Goal: Feedback & Contribution: Contribute content

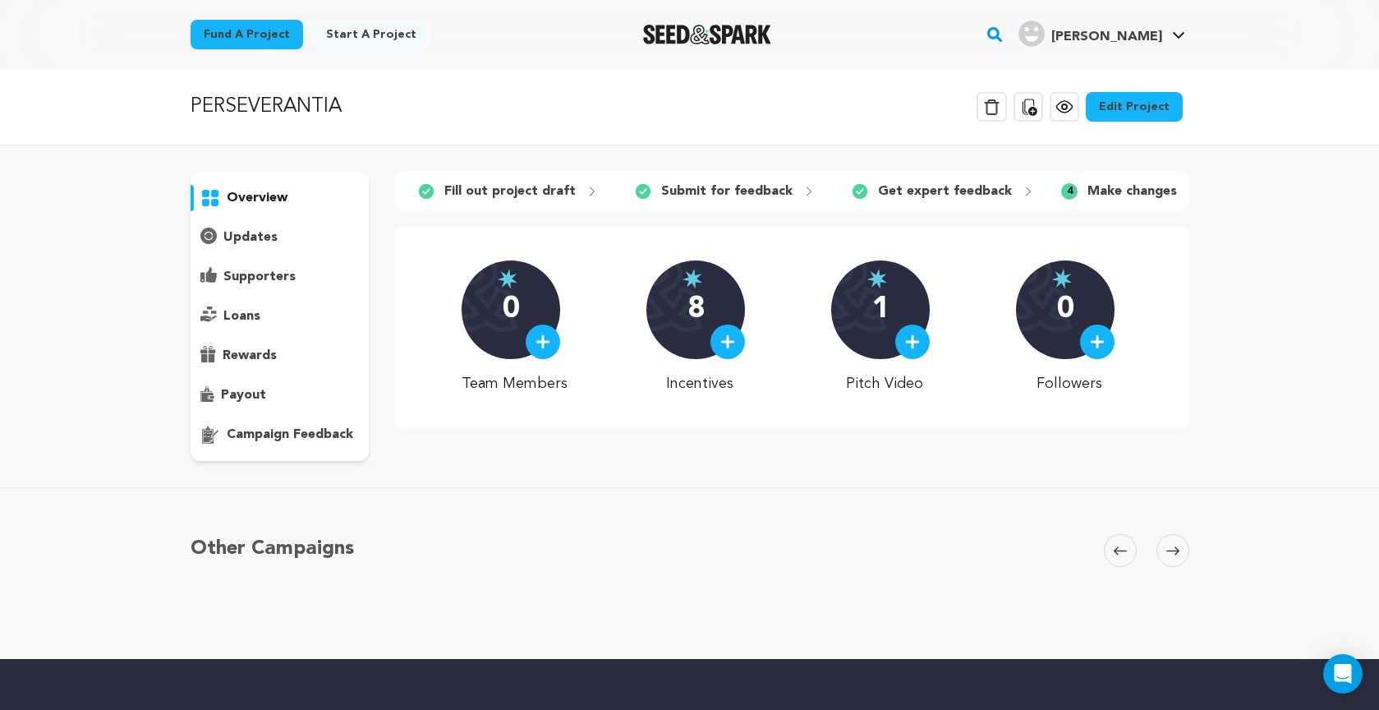
click at [1033, 104] on icon at bounding box center [1029, 107] width 20 height 20
click at [1136, 108] on link "Edit Project" at bounding box center [1134, 107] width 97 height 30
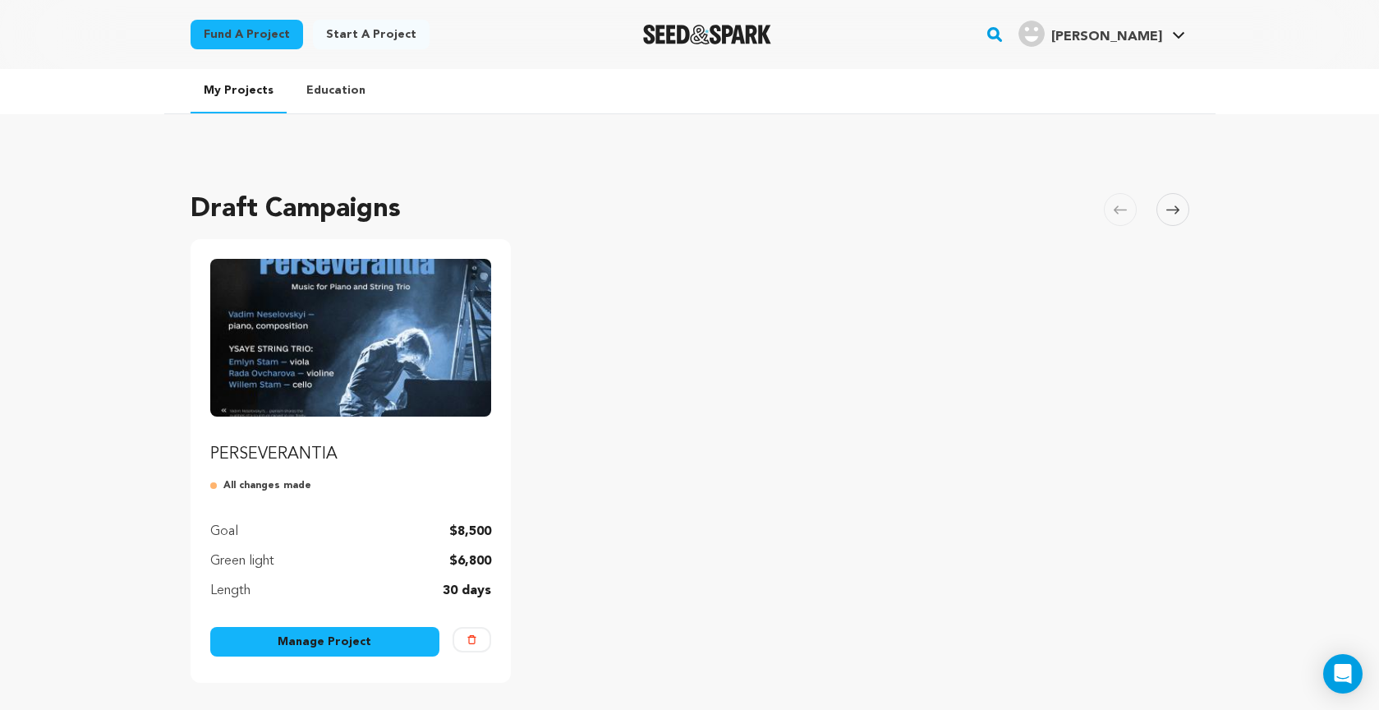
click at [825, 232] on div "Draft Campaigns Carousel Skip to previous slide page Carousel PERSEVERANTIA All…" at bounding box center [690, 444] width 999 height 542
click at [332, 642] on link "Manage Project" at bounding box center [325, 642] width 230 height 30
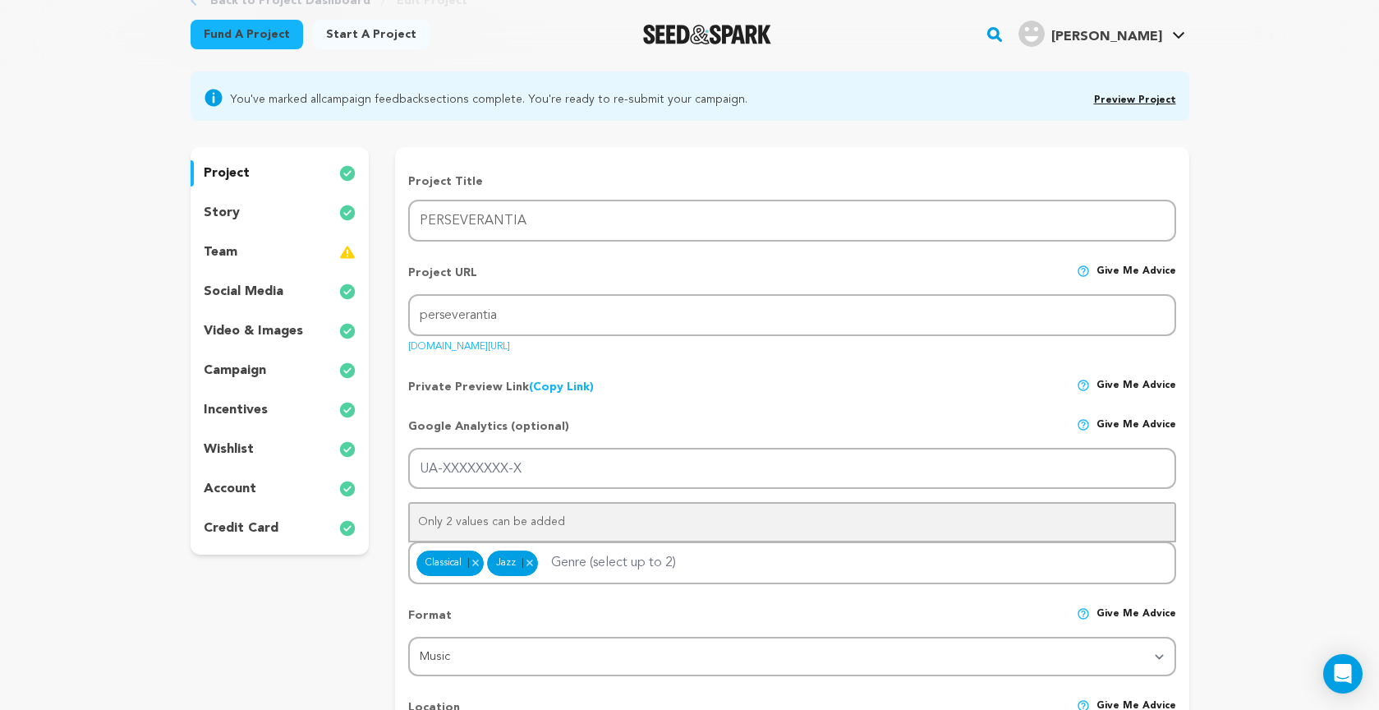
scroll to position [117, 0]
click at [246, 333] on p "video & images" at bounding box center [253, 333] width 99 height 20
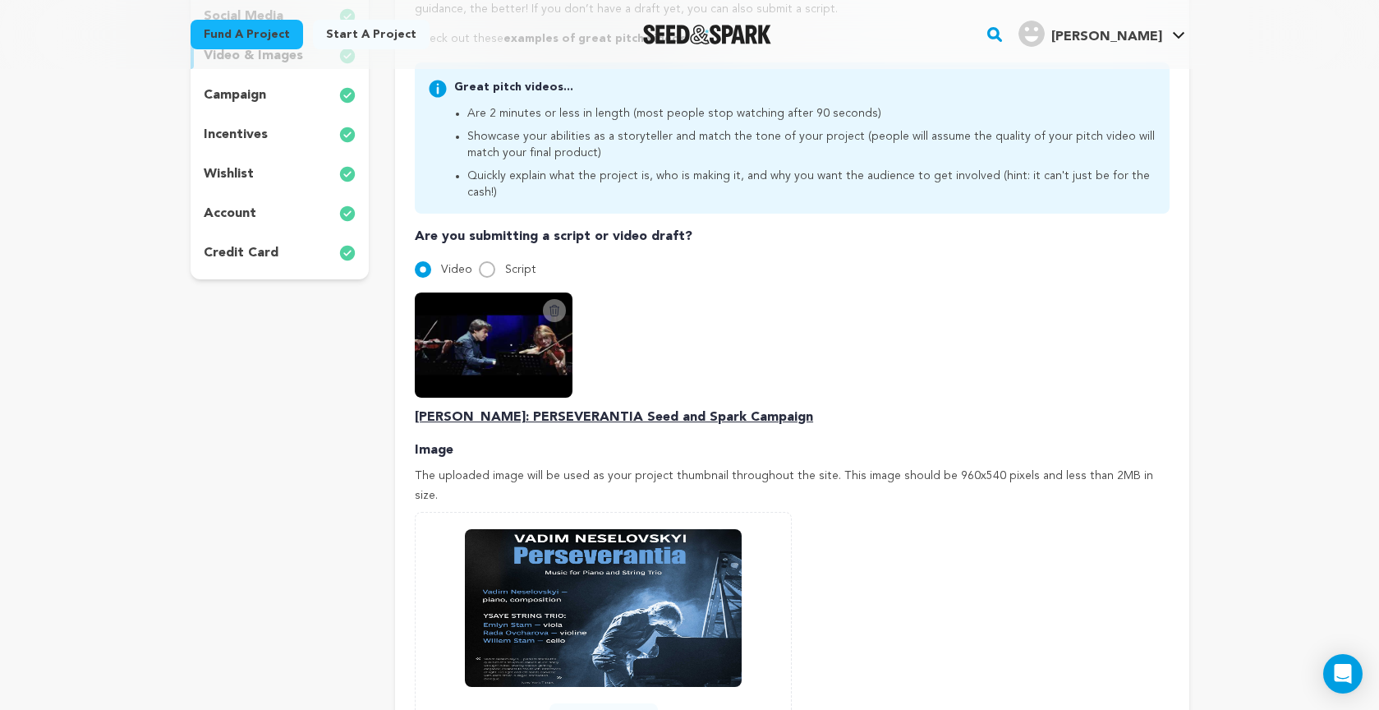
scroll to position [402, 0]
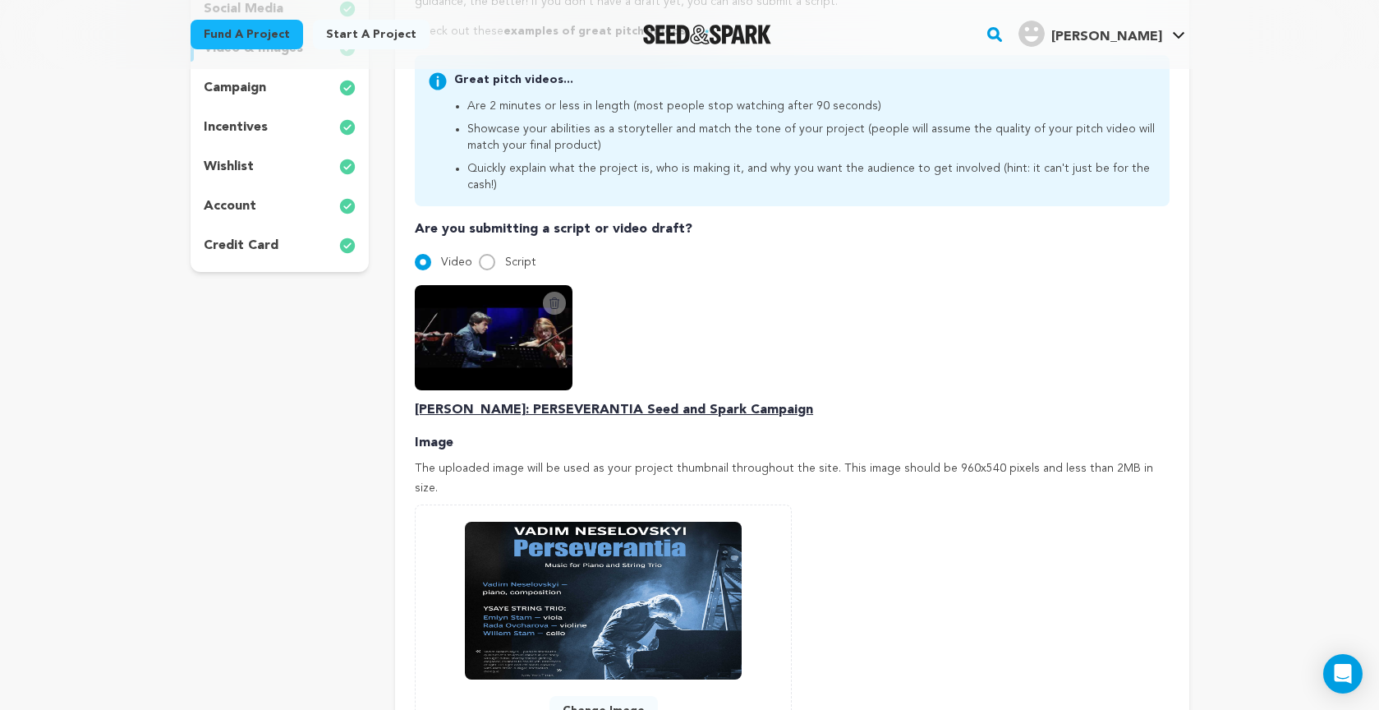
click at [555, 297] on icon at bounding box center [554, 303] width 13 height 13
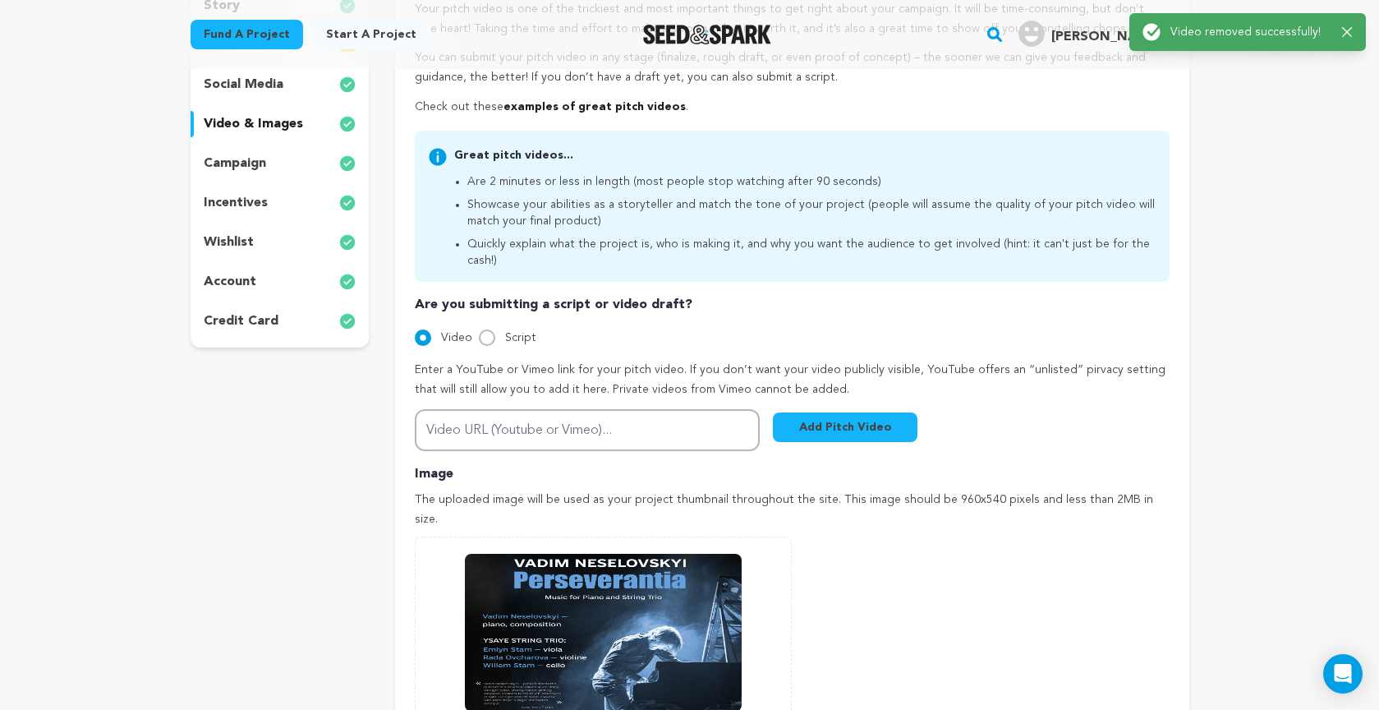
scroll to position [365, 0]
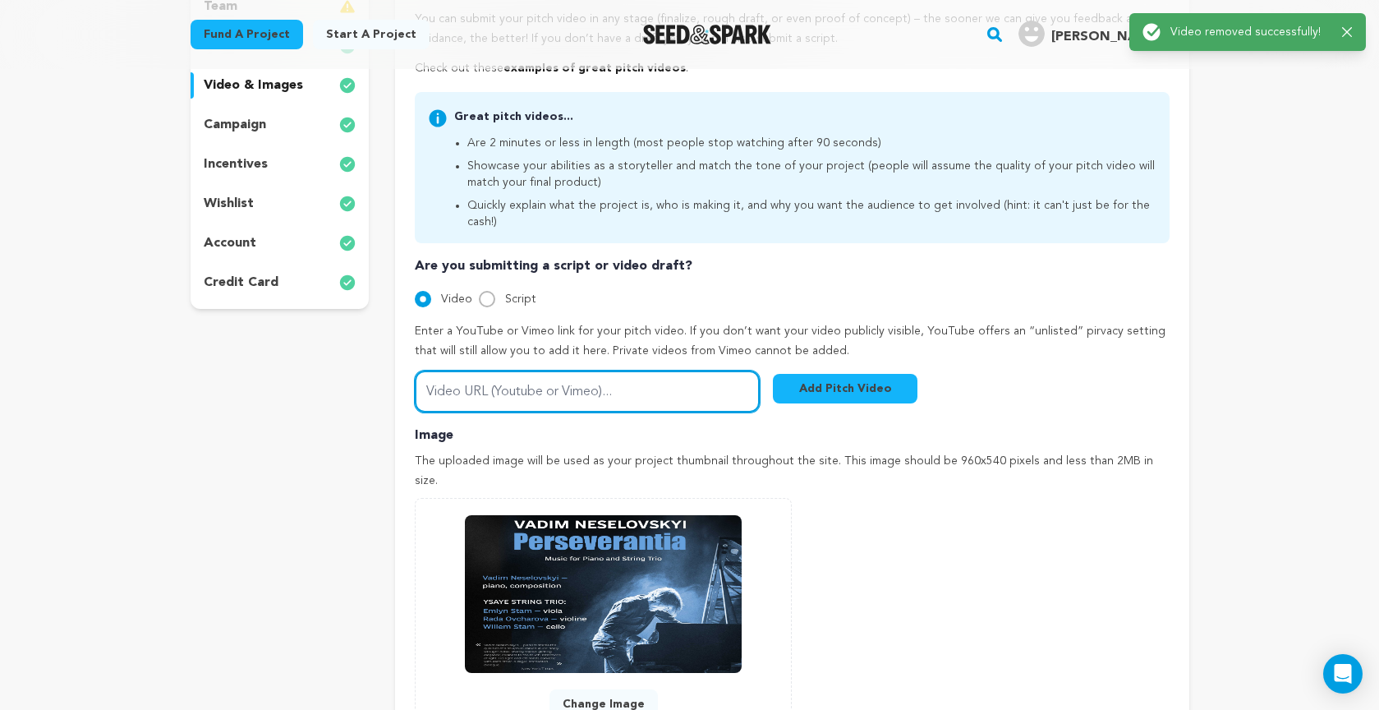
click at [496, 372] on input "Video URL (Youtube or Vimeo)..." at bounding box center [587, 391] width 345 height 42
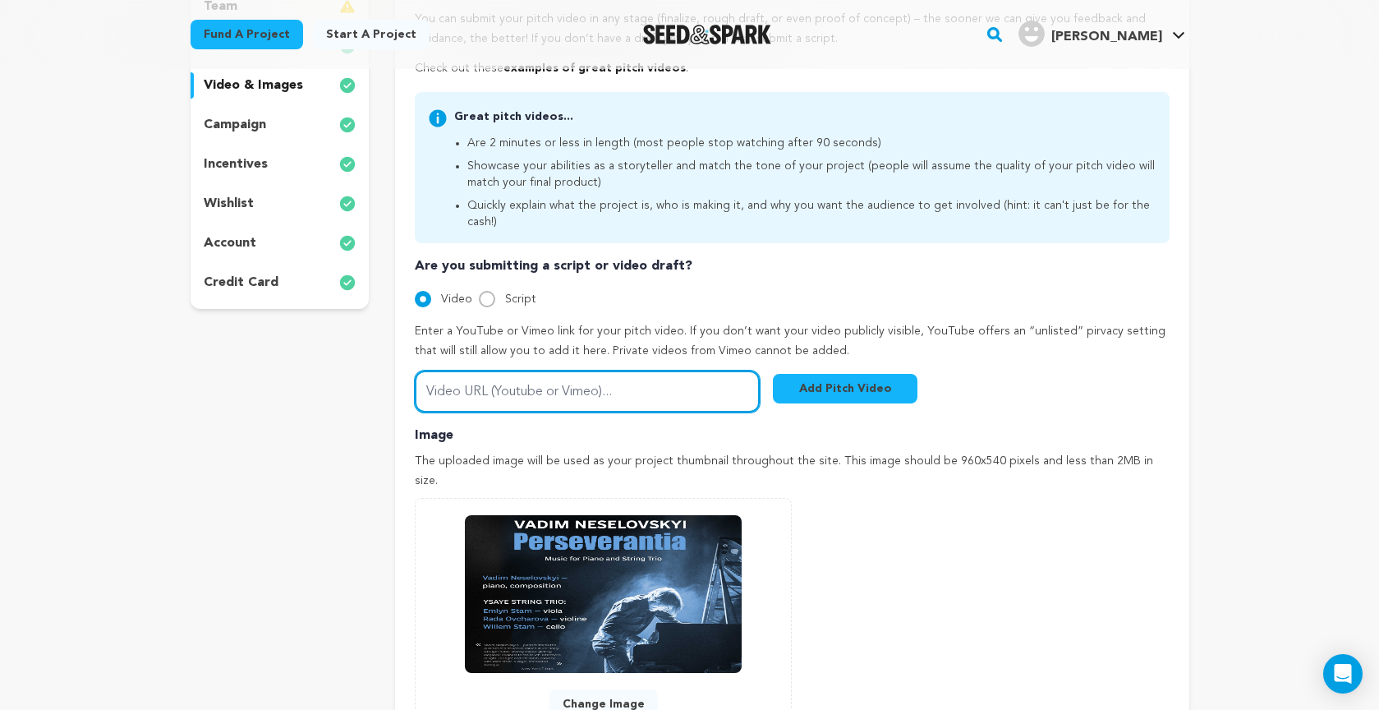
paste input "https://youtu.be/wStims6UGq8"
type input "https://youtu.be/wStims6UGq8"
click at [863, 374] on button "Add Pitch Video" at bounding box center [845, 389] width 145 height 30
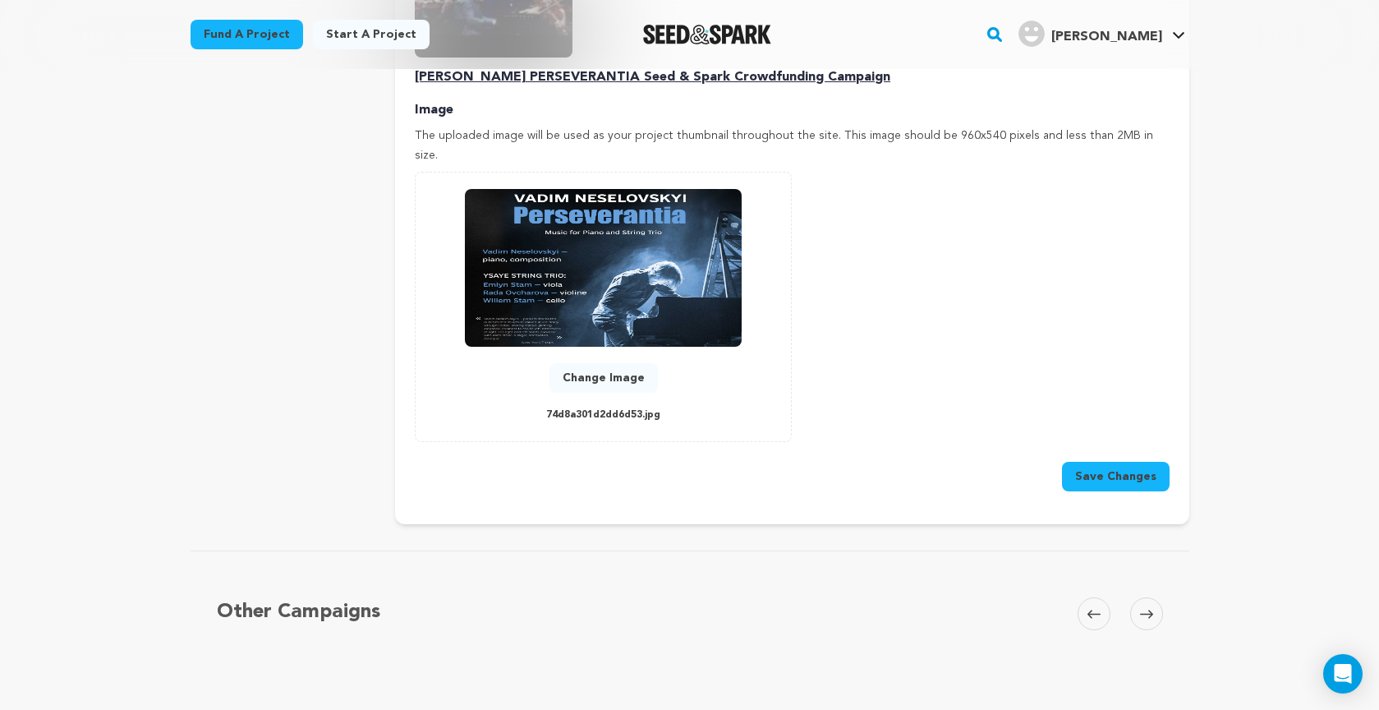
scroll to position [744, 0]
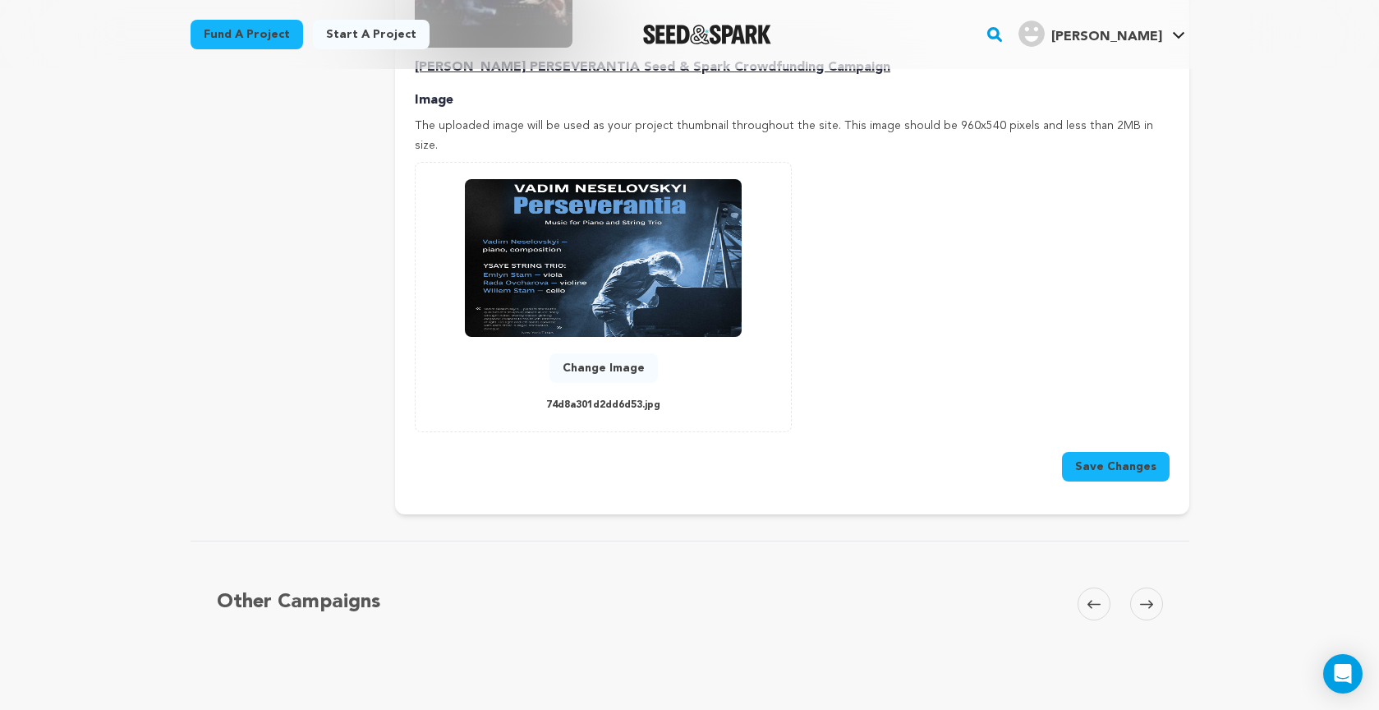
click at [1102, 452] on button "Save Changes" at bounding box center [1116, 467] width 108 height 30
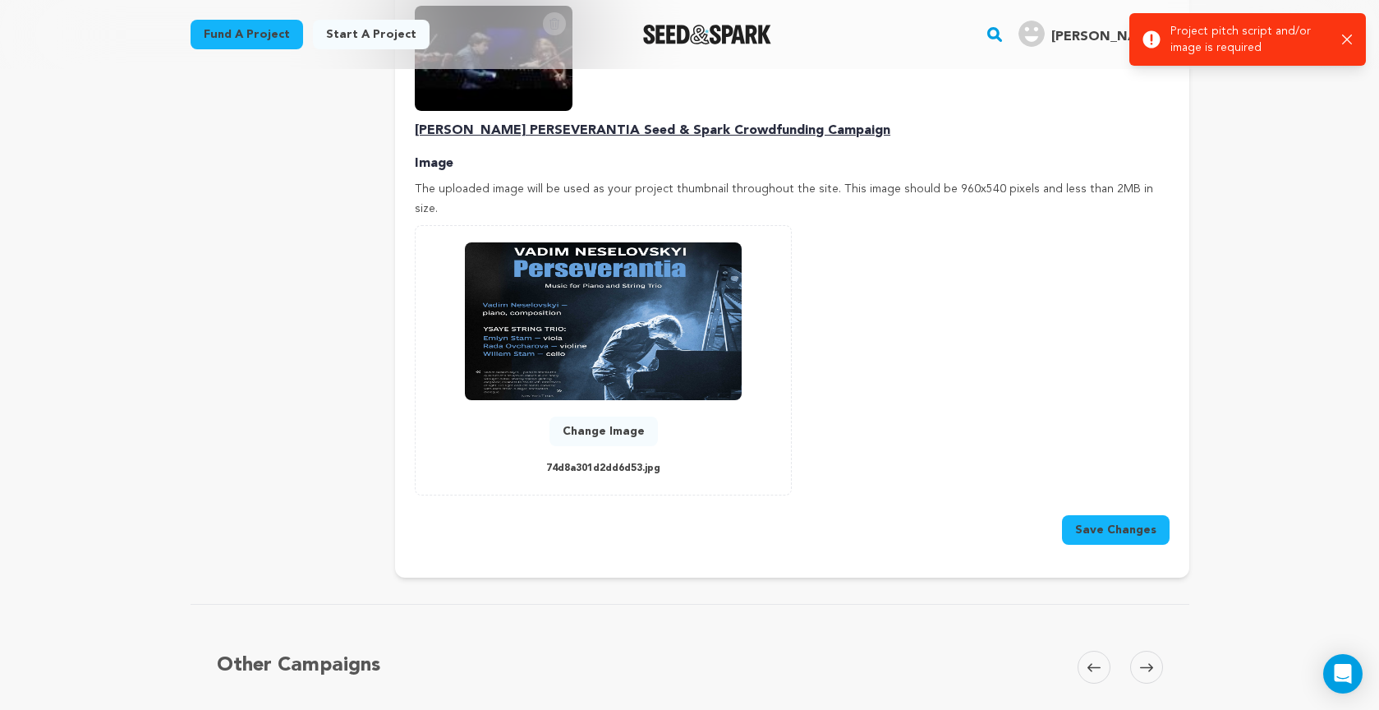
scroll to position [680, 0]
click at [601, 417] on button "Change Image" at bounding box center [604, 432] width 108 height 30
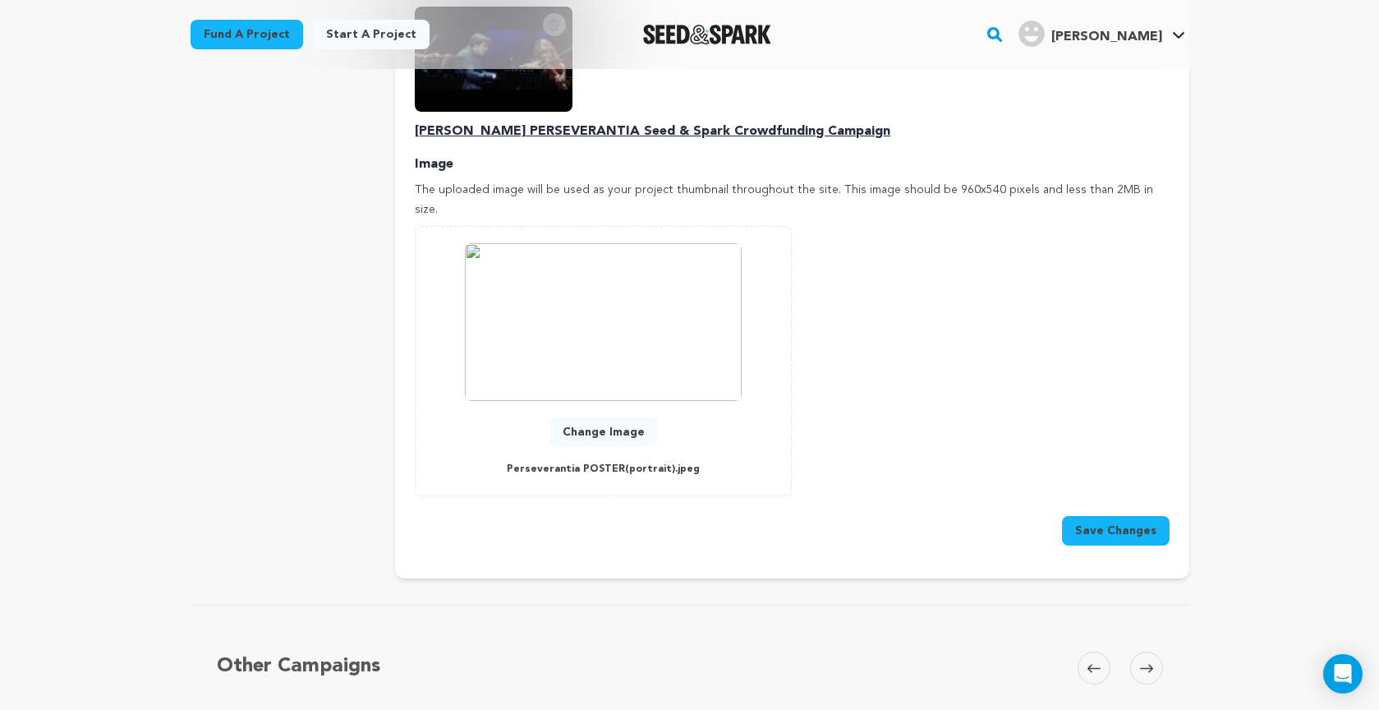
click at [1105, 516] on button "Save Changes" at bounding box center [1116, 531] width 108 height 30
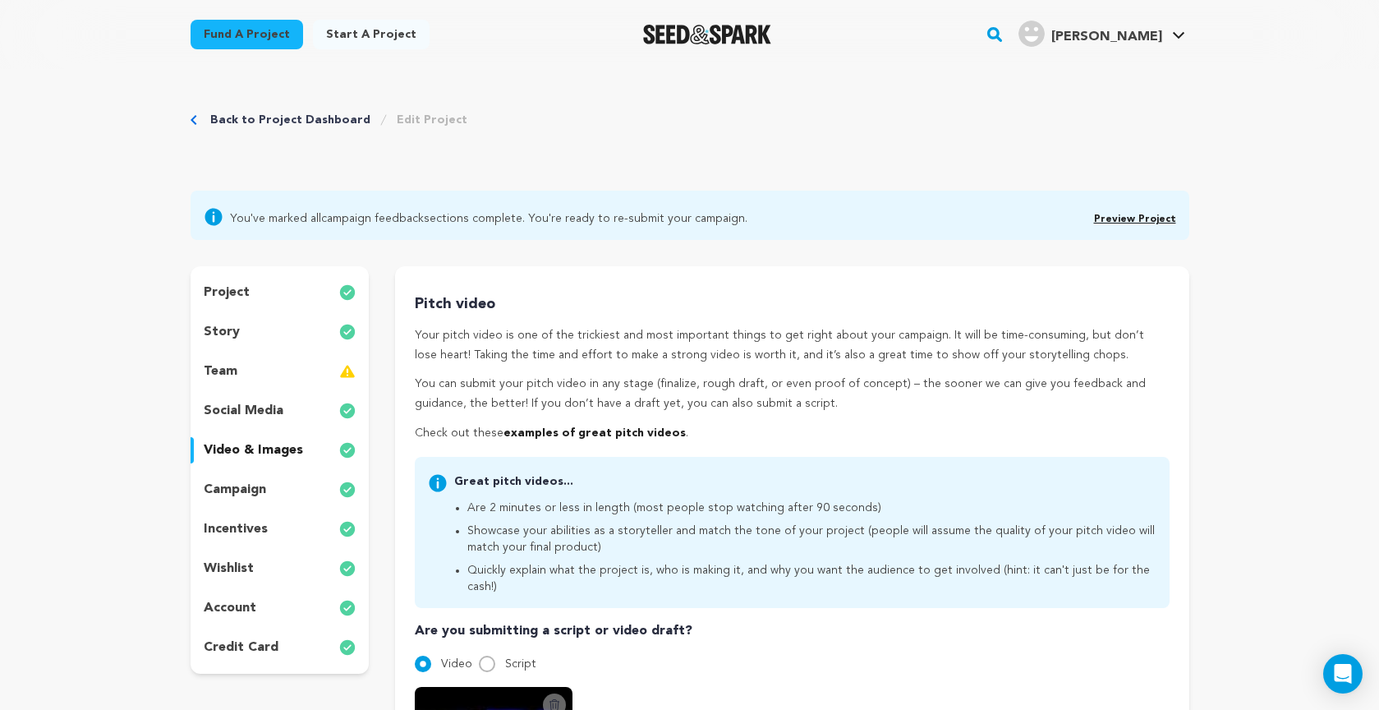
scroll to position [0, 0]
click at [1123, 218] on link "Preview Project" at bounding box center [1135, 219] width 82 height 10
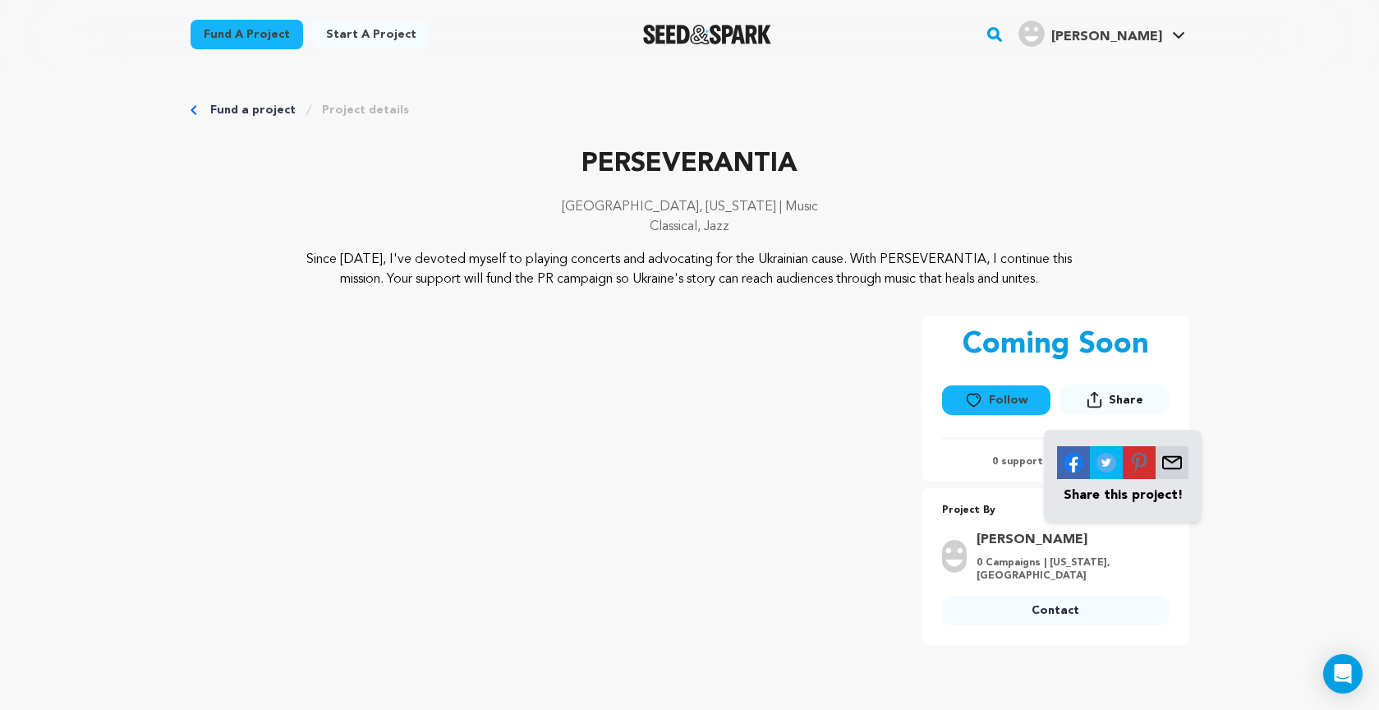
click at [1100, 402] on icon at bounding box center [1095, 399] width 16 height 17
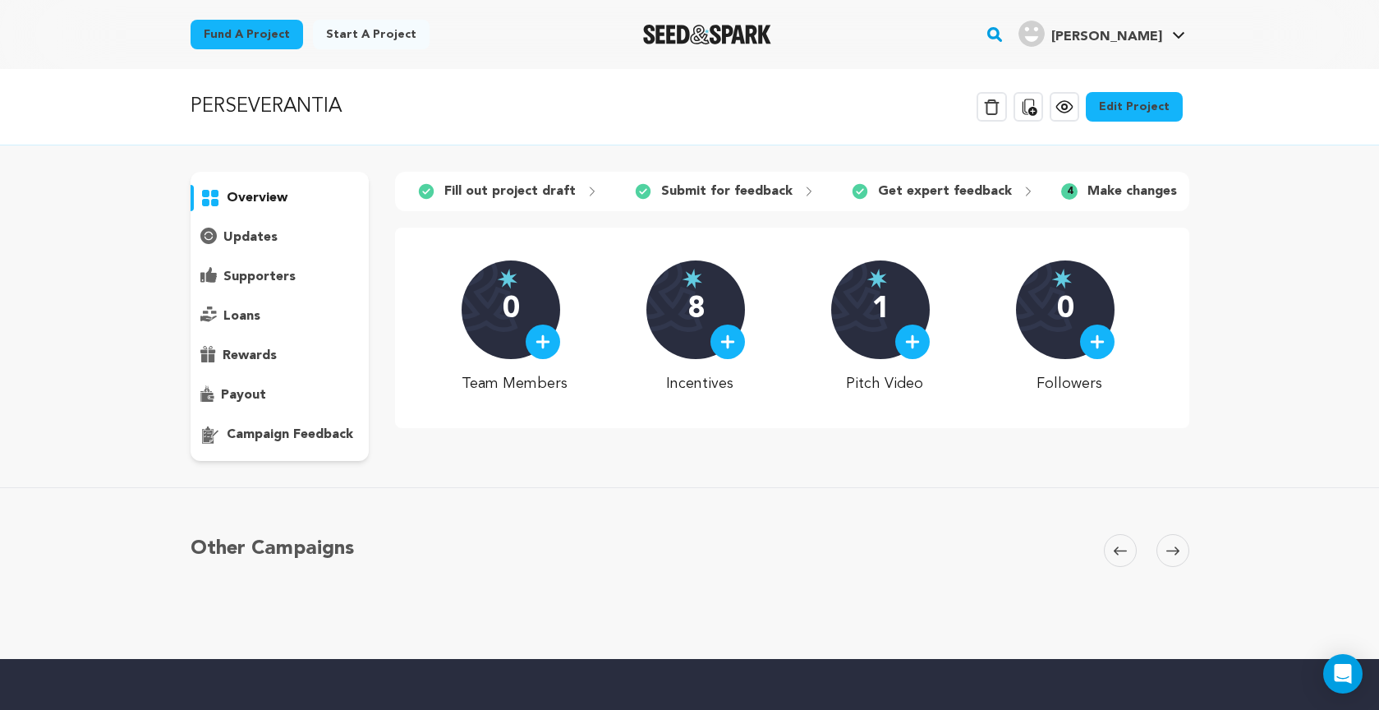
click at [1033, 107] on icon at bounding box center [1029, 107] width 20 height 20
click at [1135, 102] on link "Edit Project" at bounding box center [1134, 107] width 97 height 30
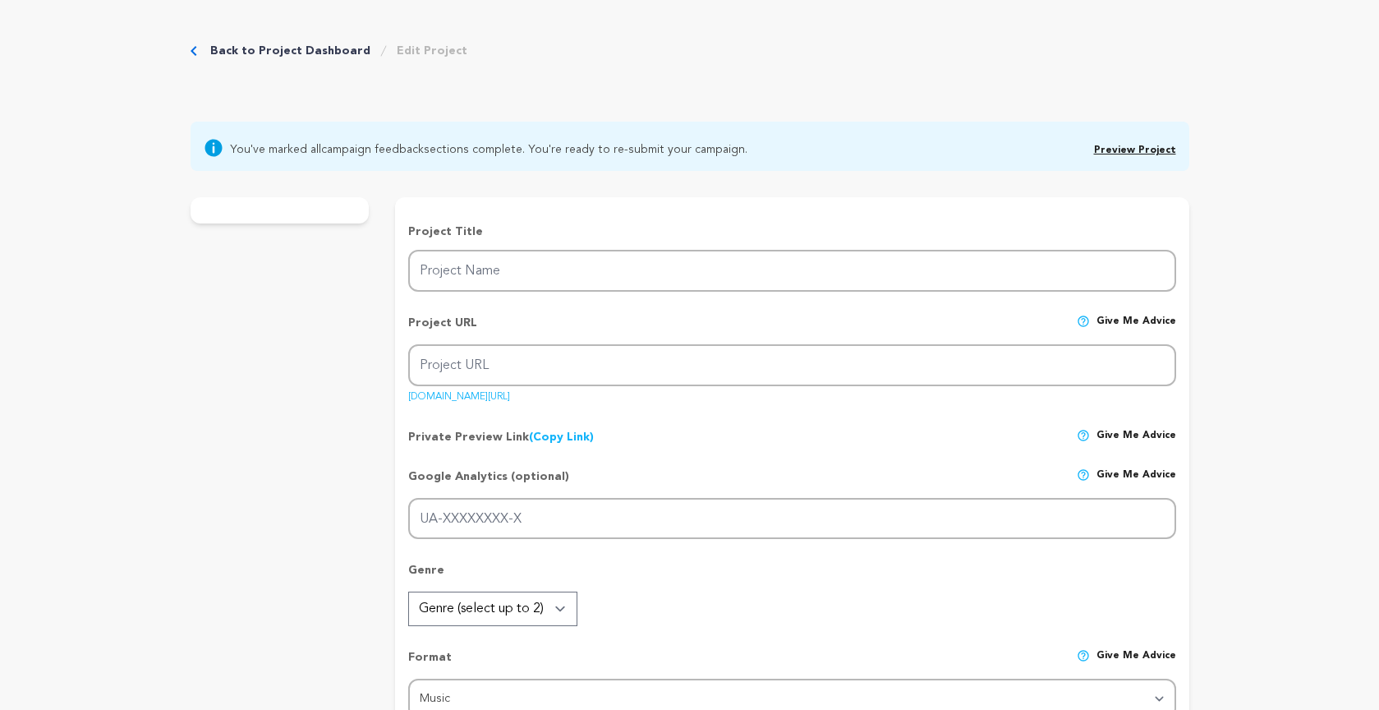
type input "PERSEVERANTIA"
type input "perseverantia"
type input "Join me in sharing PERSEVERANTIA, a Suite for Piano and String Trio that tells …"
type textarea "Since [DATE], I've devoted myself to playing concerts and advocating for the Uk…"
type textarea "Join me in sharing PERSEVERANTIA, a Suite for Piano and String Trio that tells …"
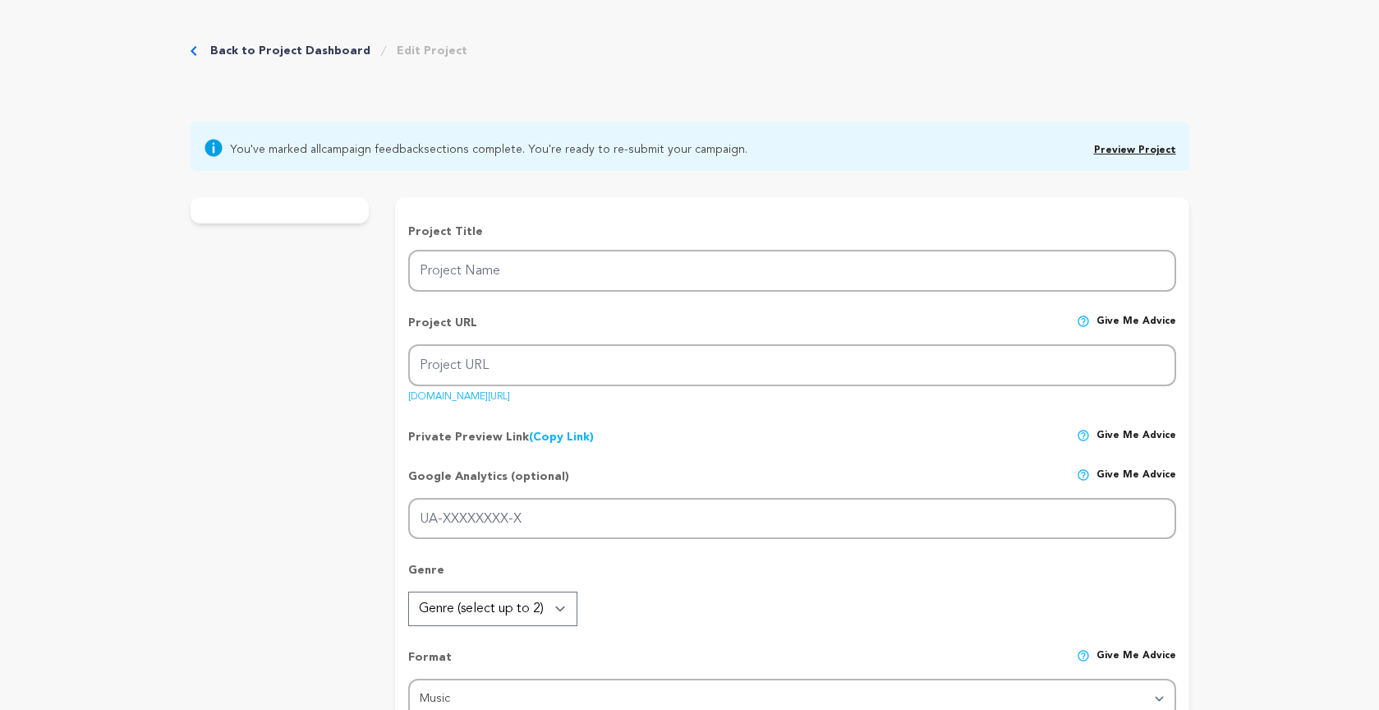
radio input "true"
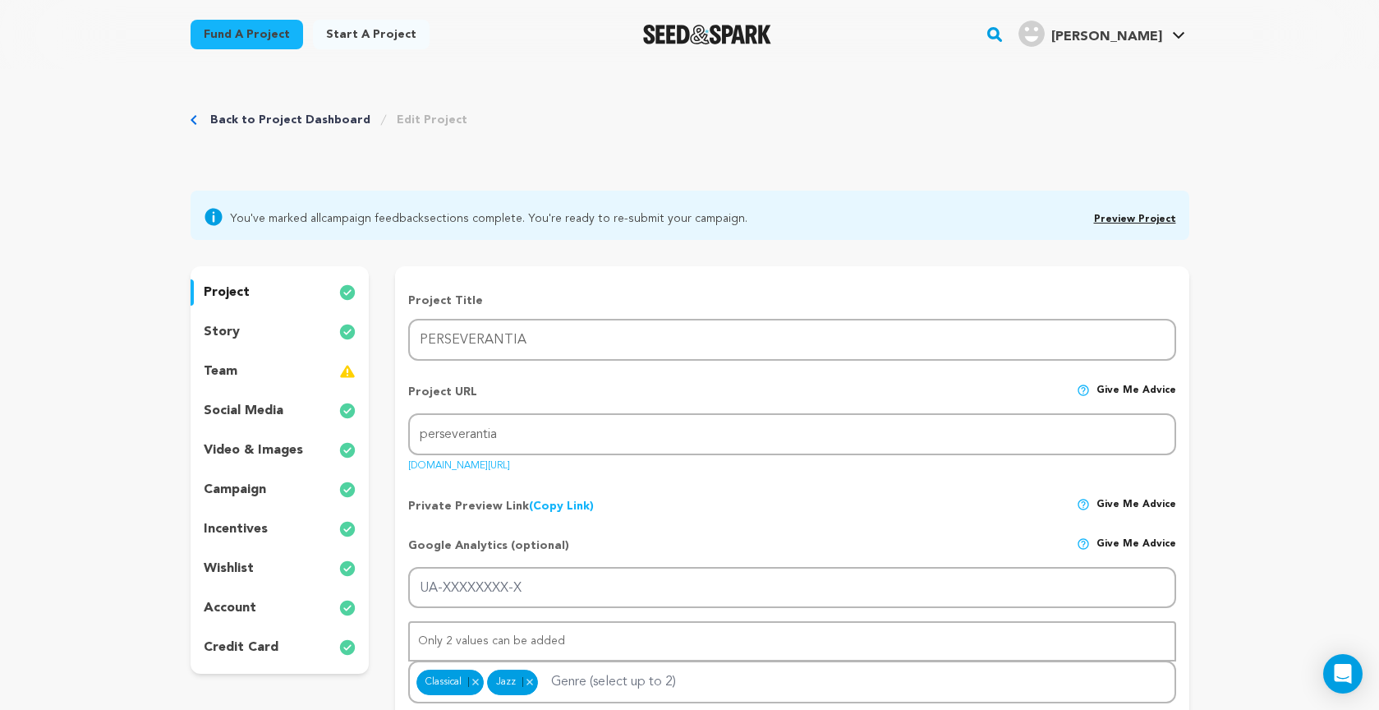
click at [1133, 219] on link "Preview Project" at bounding box center [1135, 219] width 82 height 10
click at [793, 152] on div "Back to Project Dashboard Edit Project" at bounding box center [690, 136] width 999 height 108
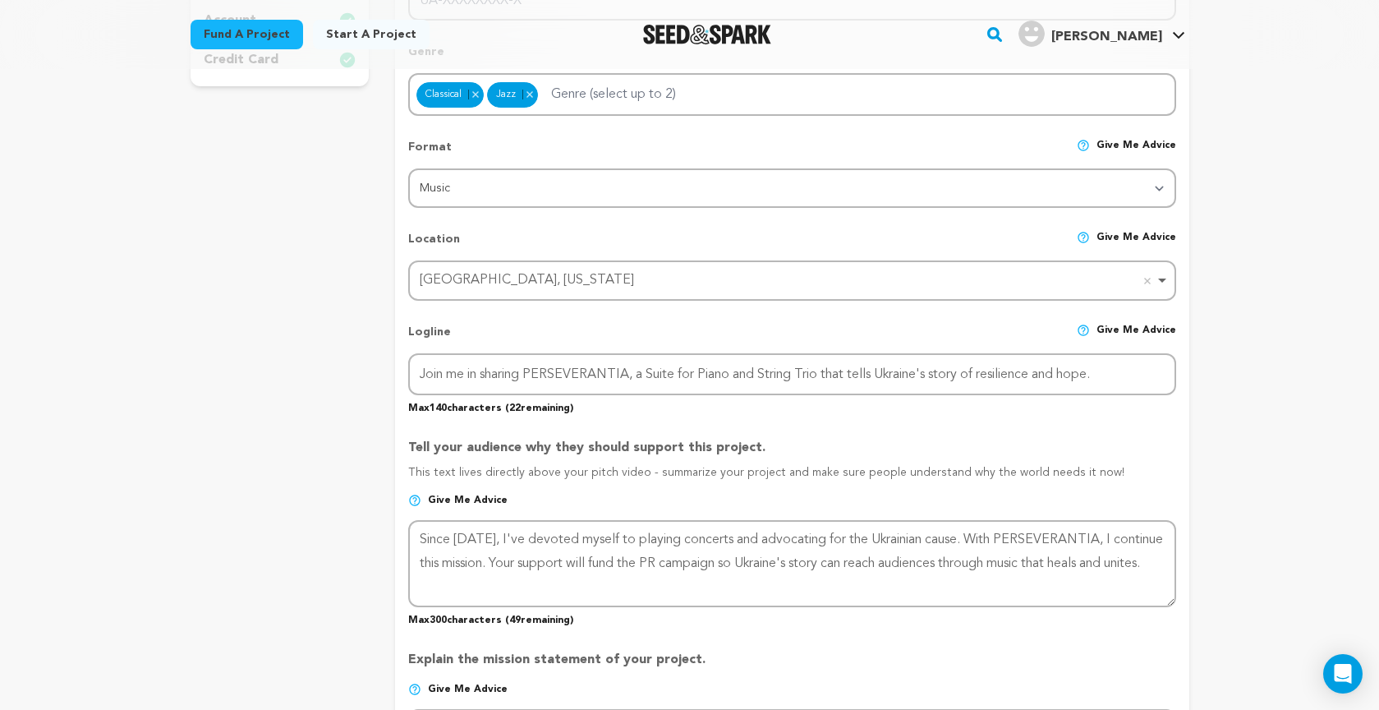
scroll to position [589, 0]
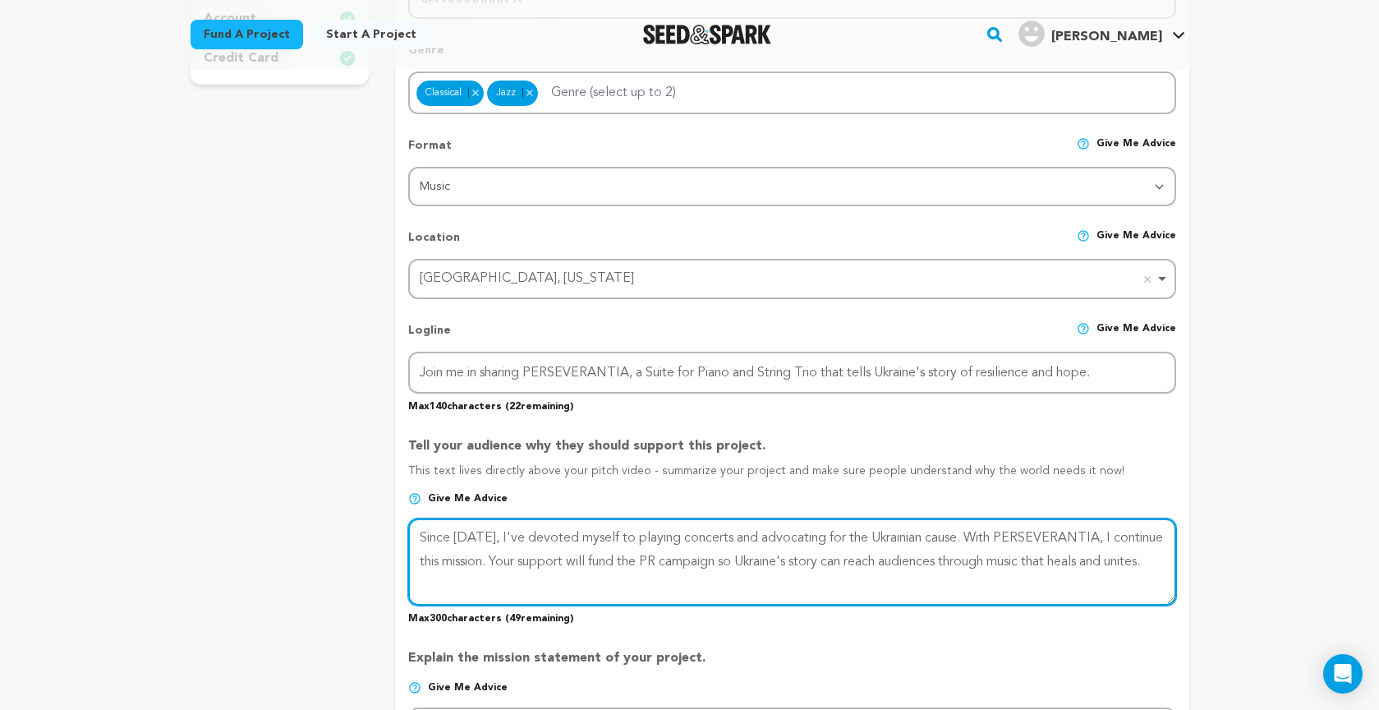
click at [421, 536] on textarea at bounding box center [791, 561] width 767 height 87
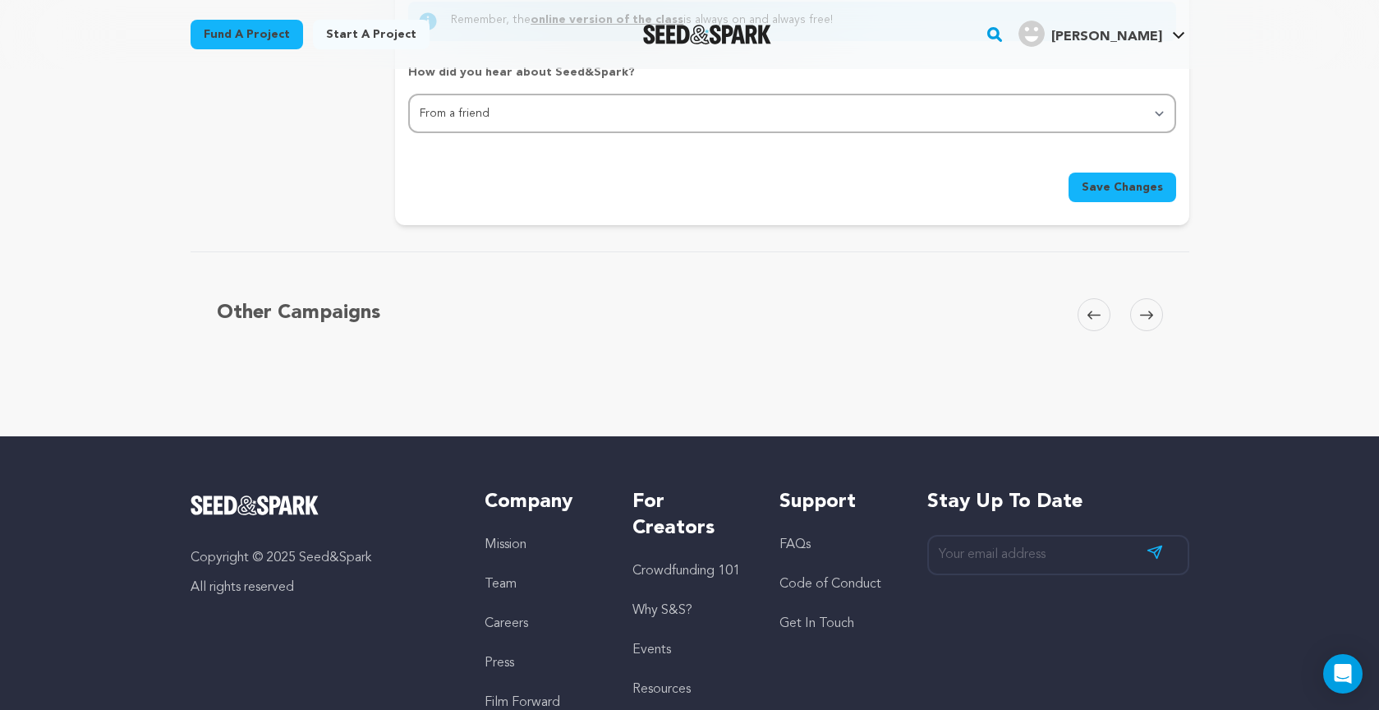
scroll to position [1781, 0]
type textarea "As a [DEMOGRAPHIC_DATA] artist, since [DATE] I've devoted myself to playing con…"
click at [1116, 189] on span "Save Changes" at bounding box center [1122, 188] width 81 height 16
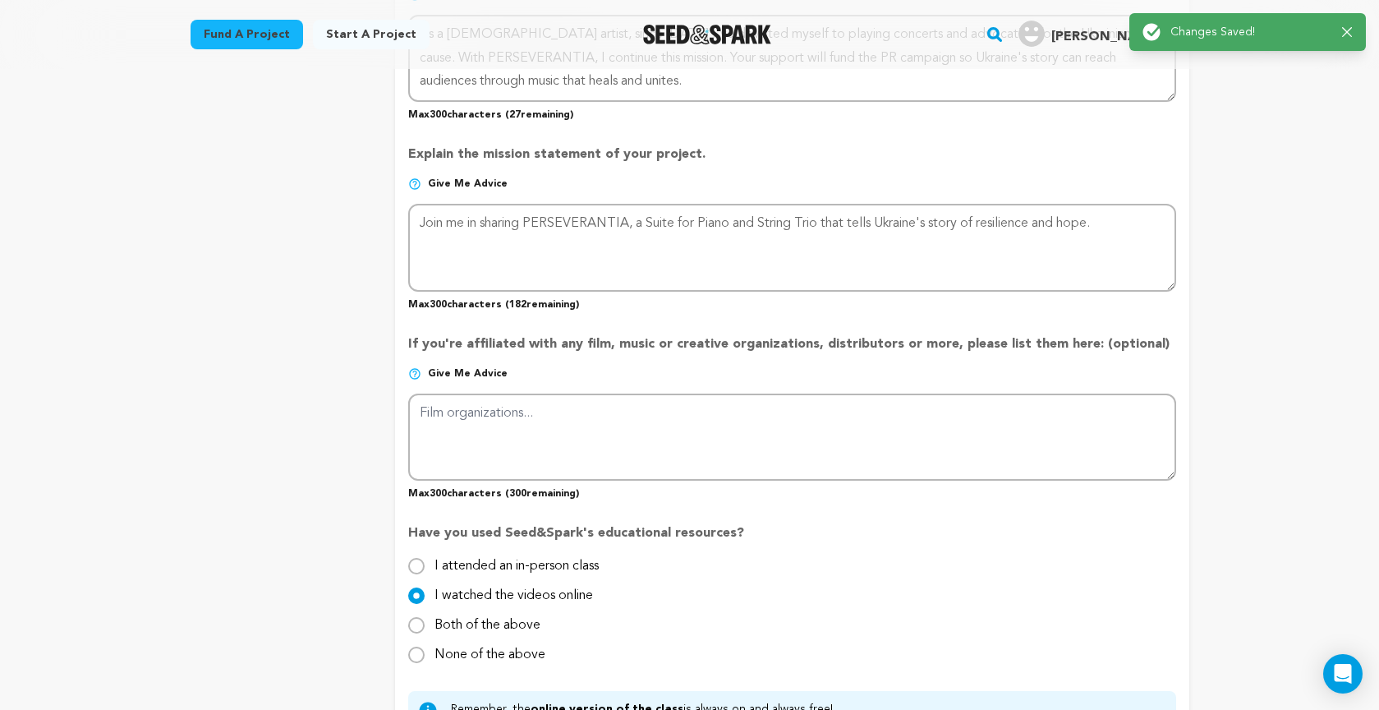
scroll to position [0, 0]
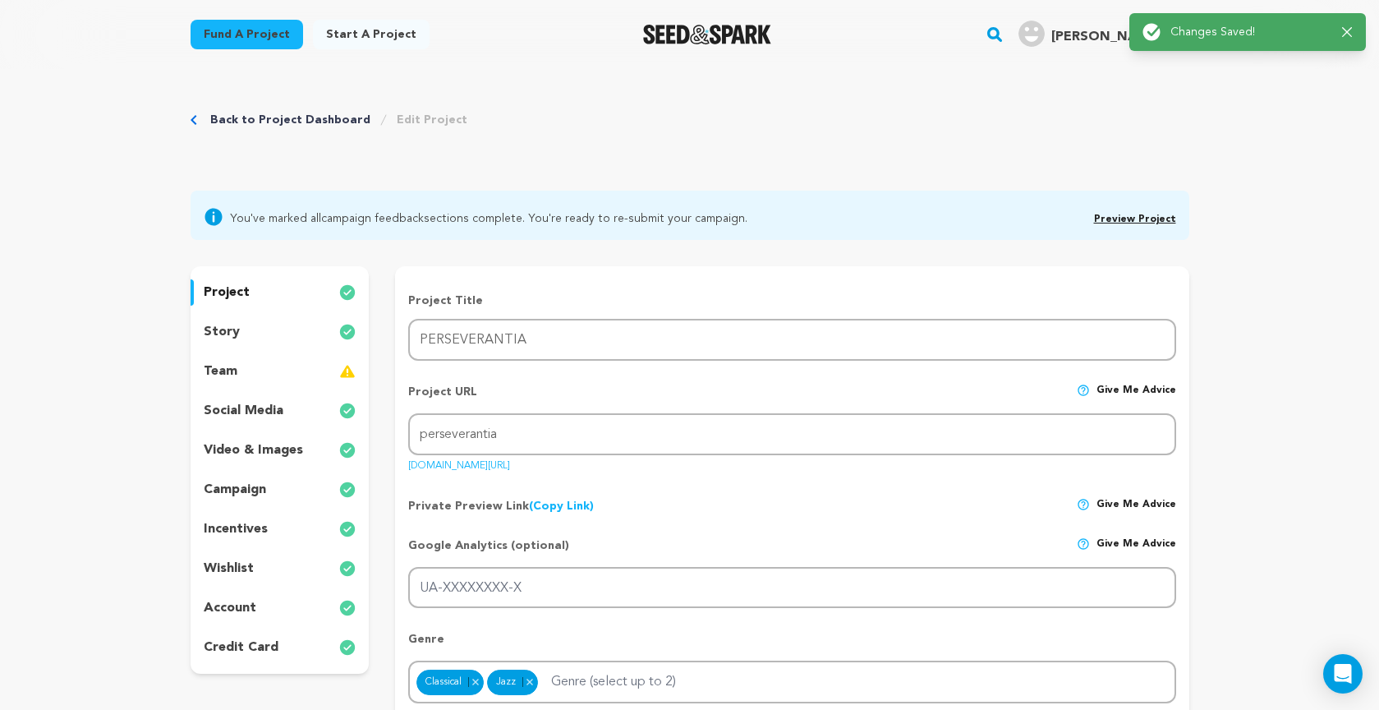
click at [1114, 216] on link "Preview Project" at bounding box center [1135, 219] width 82 height 10
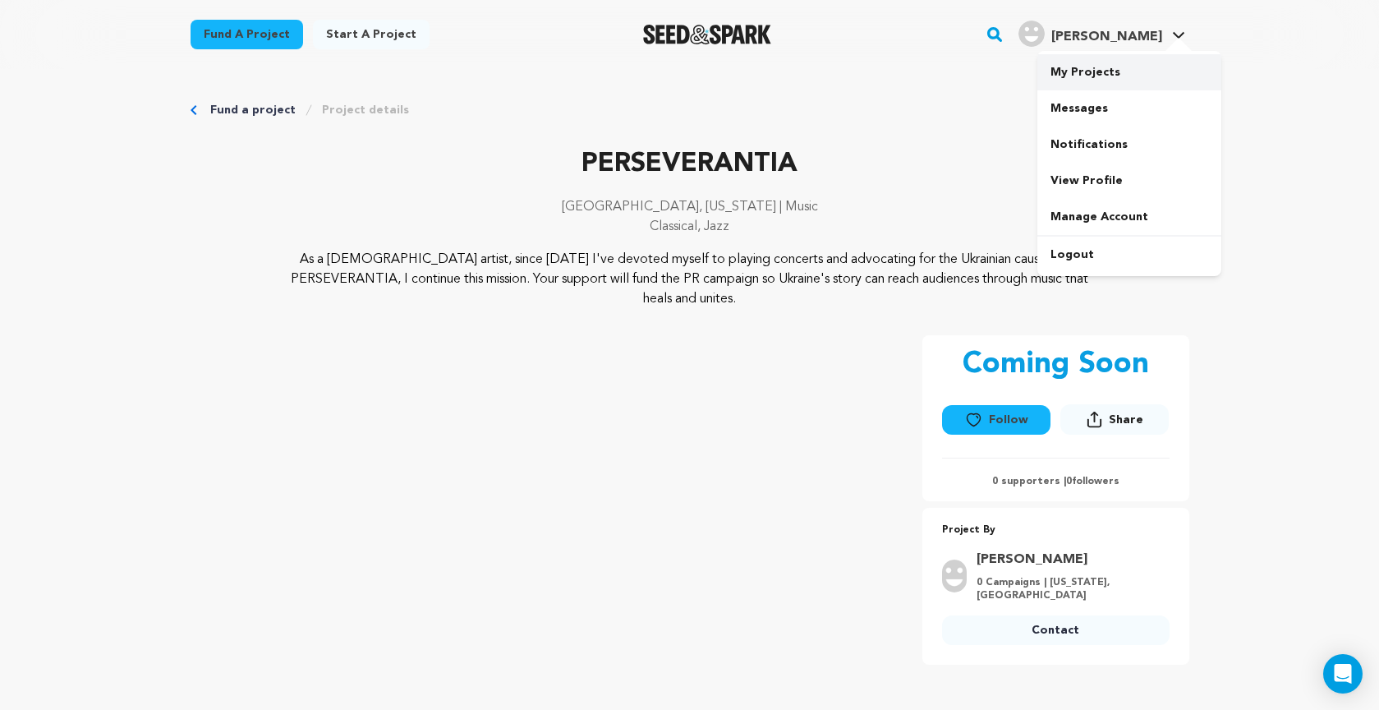
click at [1109, 69] on link "My Projects" at bounding box center [1130, 72] width 184 height 36
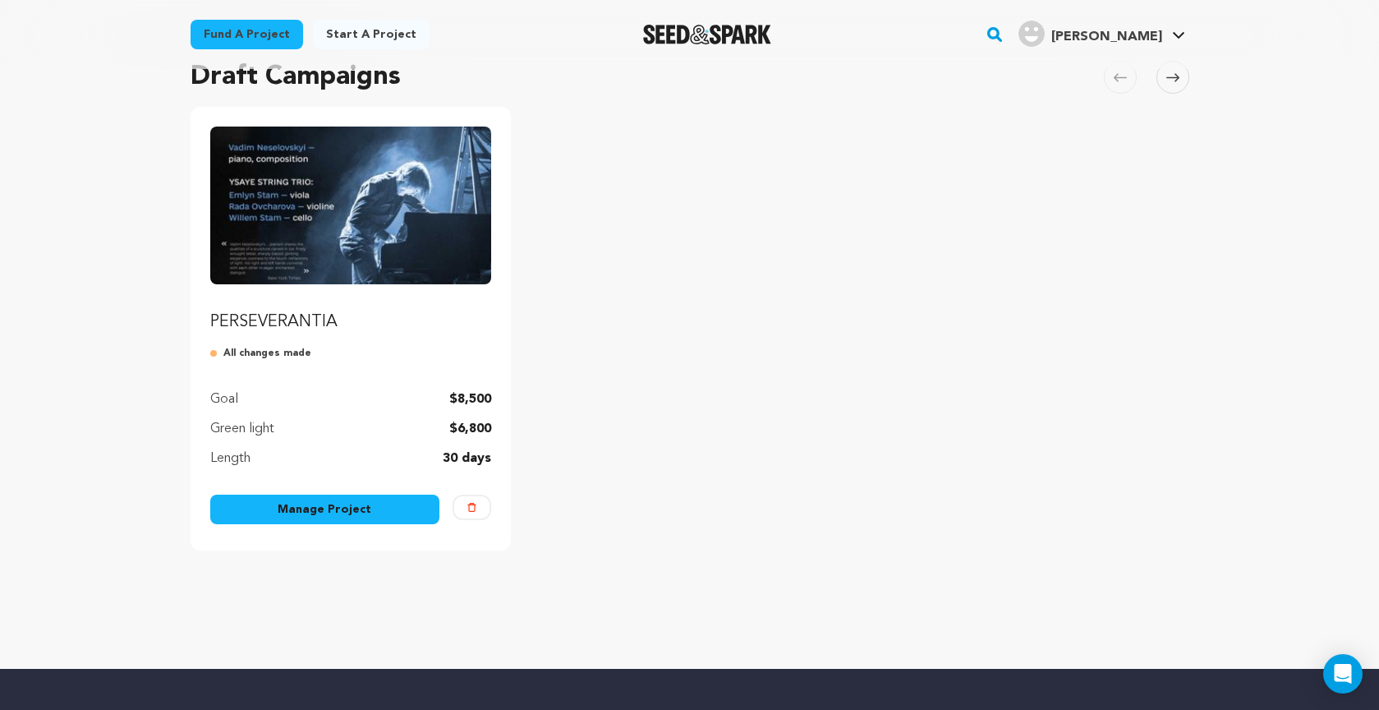
scroll to position [133, 0]
click at [316, 504] on link "Manage Project" at bounding box center [325, 509] width 230 height 30
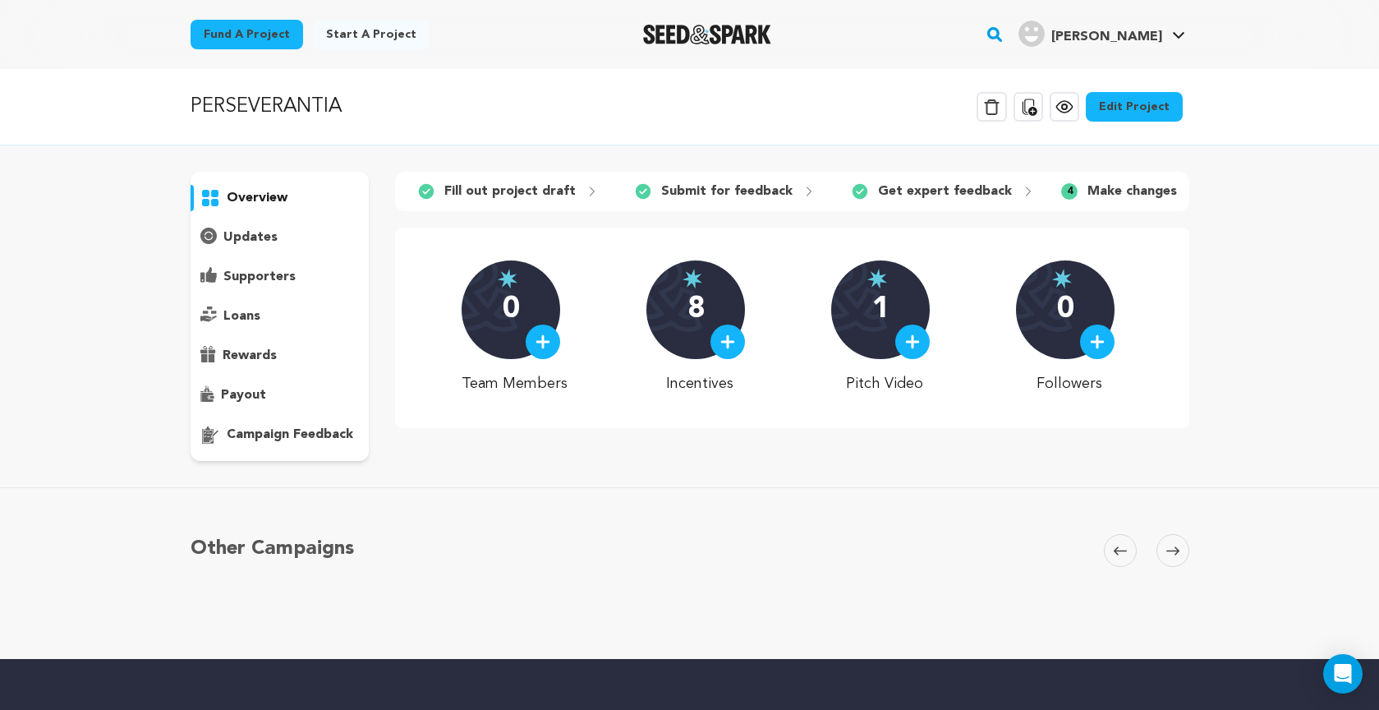
drag, startPoint x: 1128, startPoint y: 186, endPoint x: 1143, endPoint y: 136, distance: 53.3
click at [1128, 186] on p "Make changes" at bounding box center [1133, 192] width 90 height 20
click at [1141, 112] on link "Edit Project" at bounding box center [1134, 107] width 97 height 30
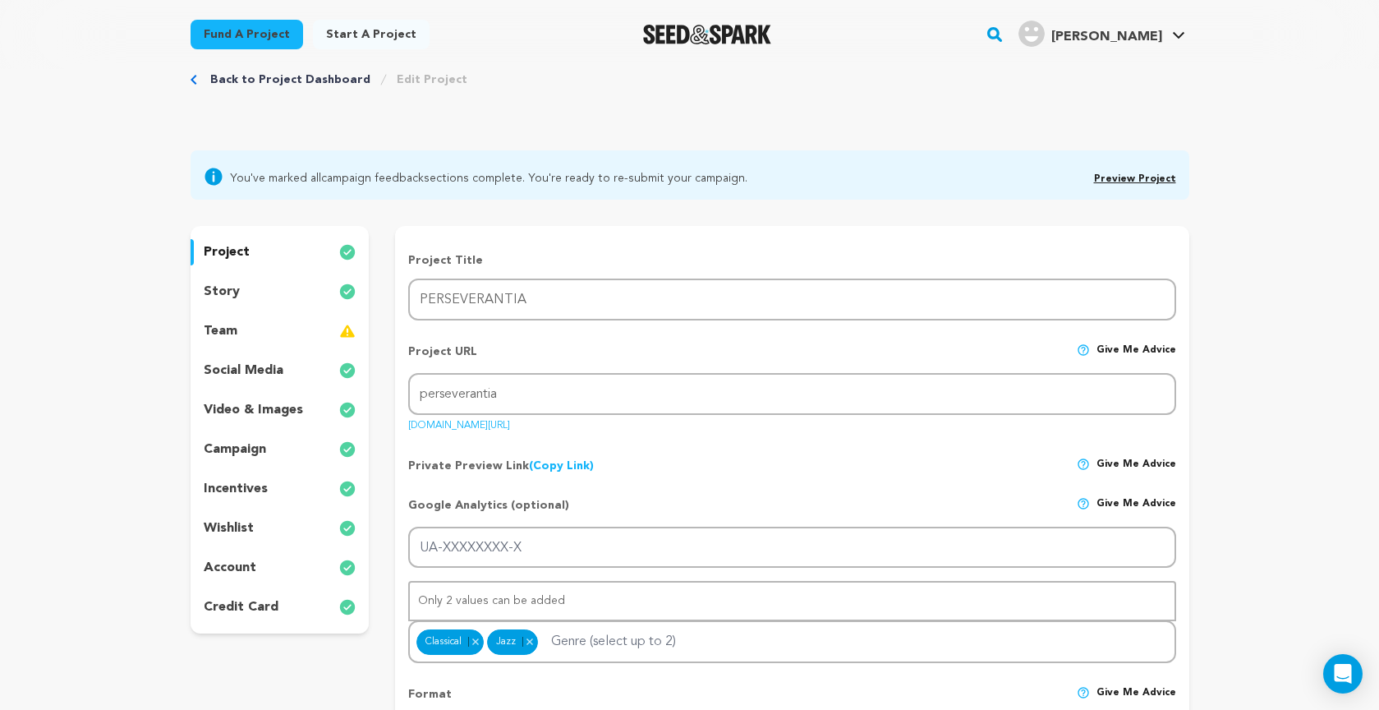
scroll to position [32, 0]
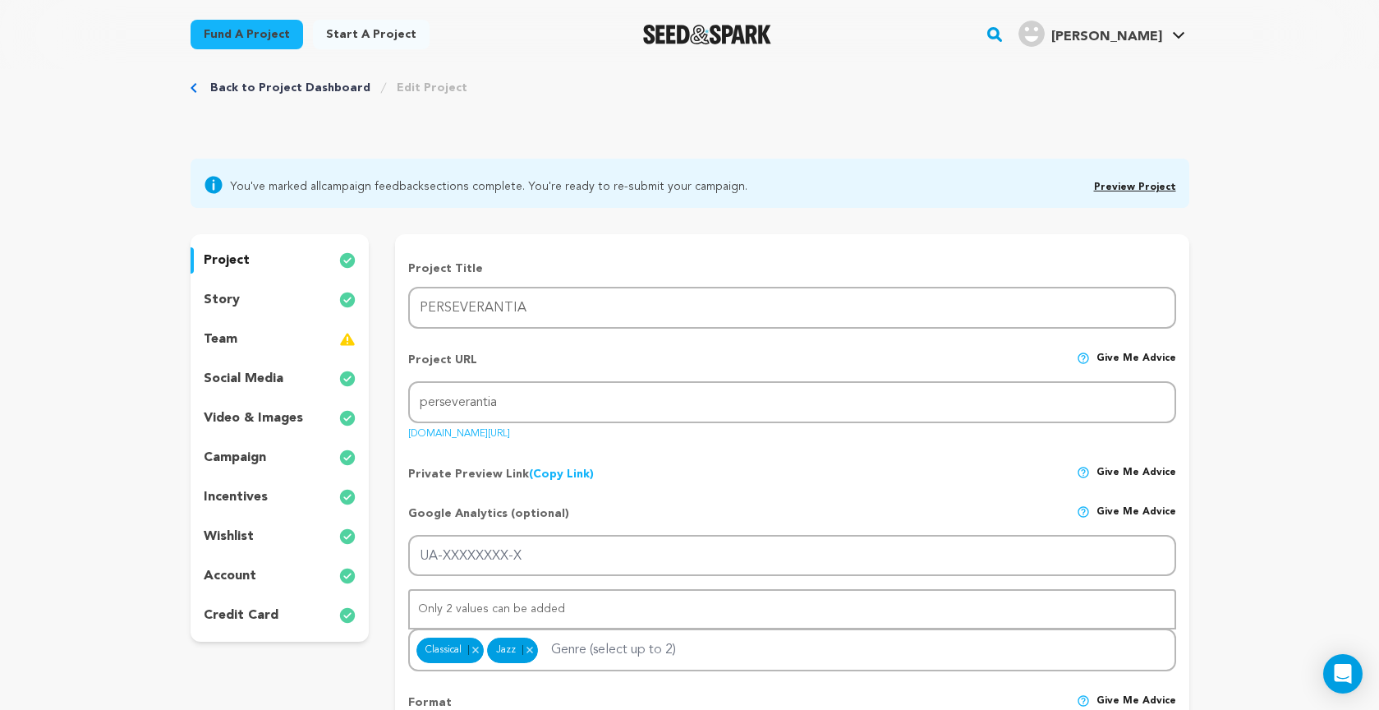
click at [242, 612] on p "credit card" at bounding box center [241, 615] width 75 height 20
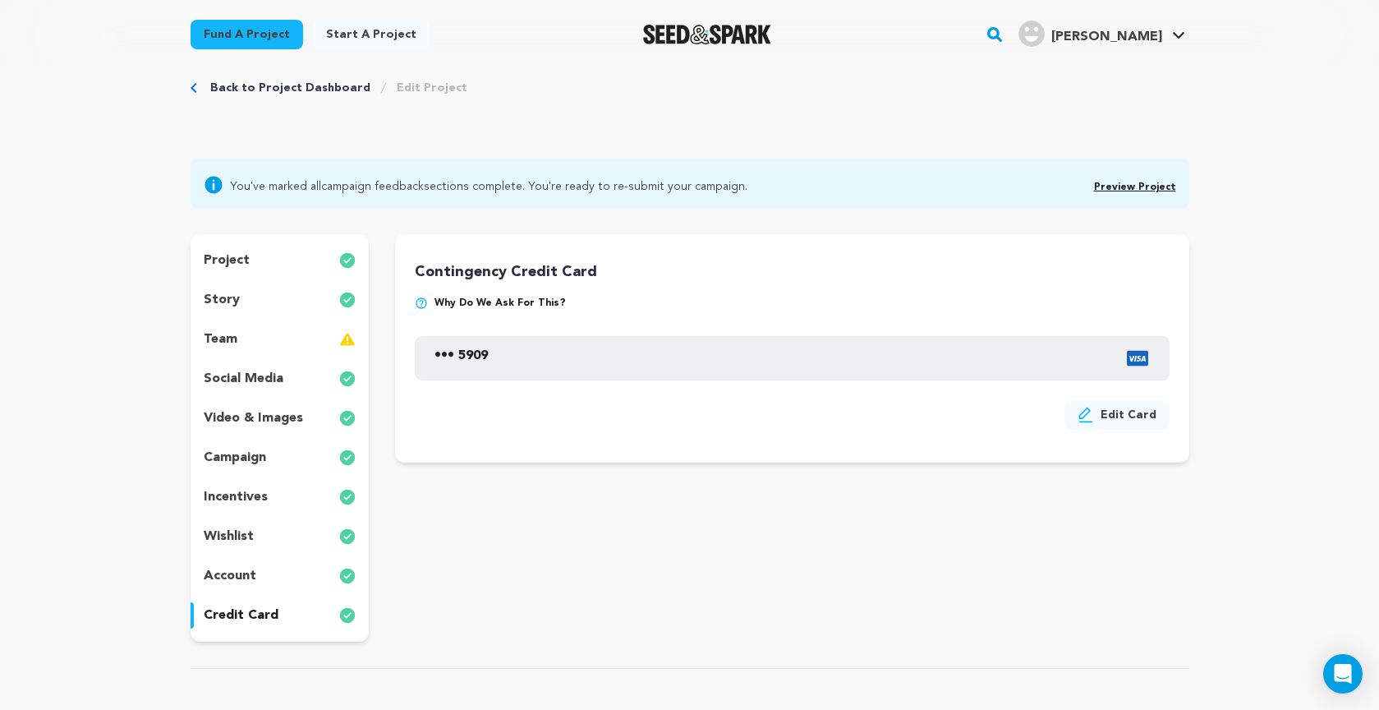
click at [238, 576] on p "account" at bounding box center [230, 576] width 53 height 20
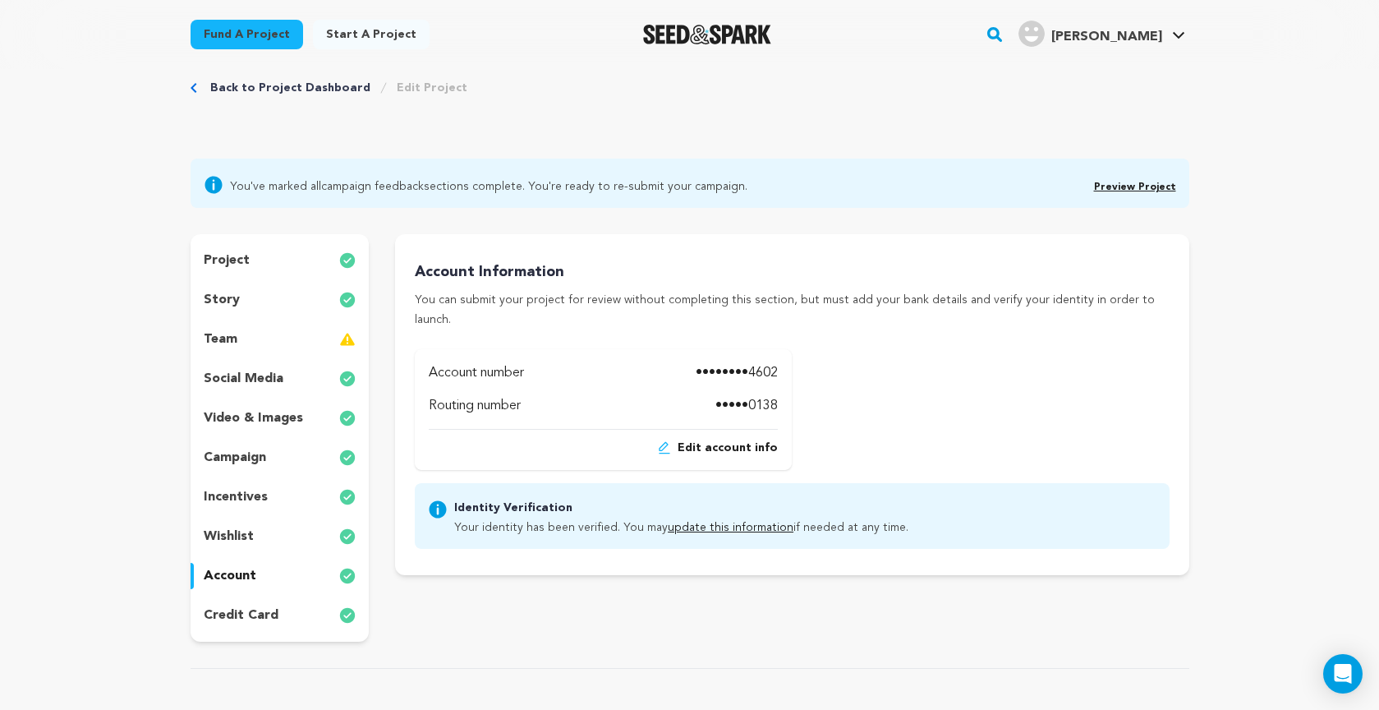
click at [245, 538] on p "wishlist" at bounding box center [229, 537] width 50 height 20
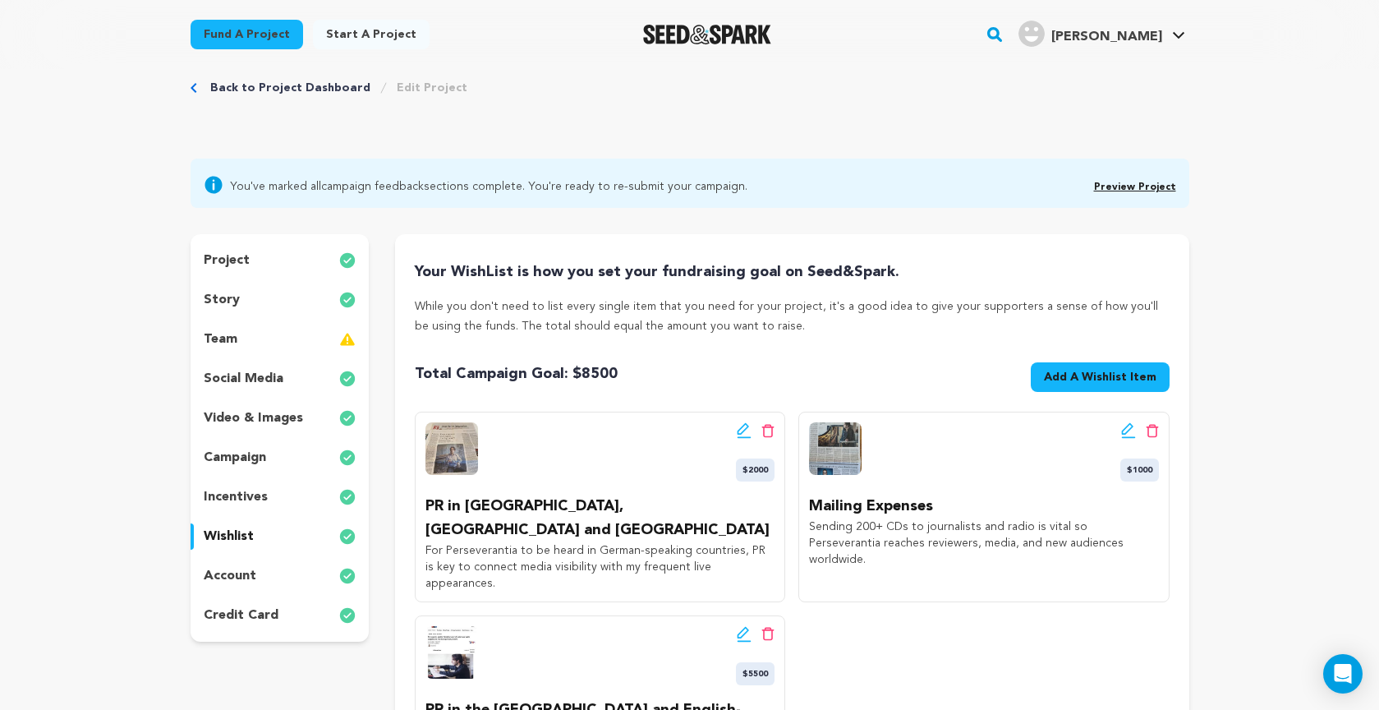
click at [245, 496] on p "incentives" at bounding box center [236, 497] width 64 height 20
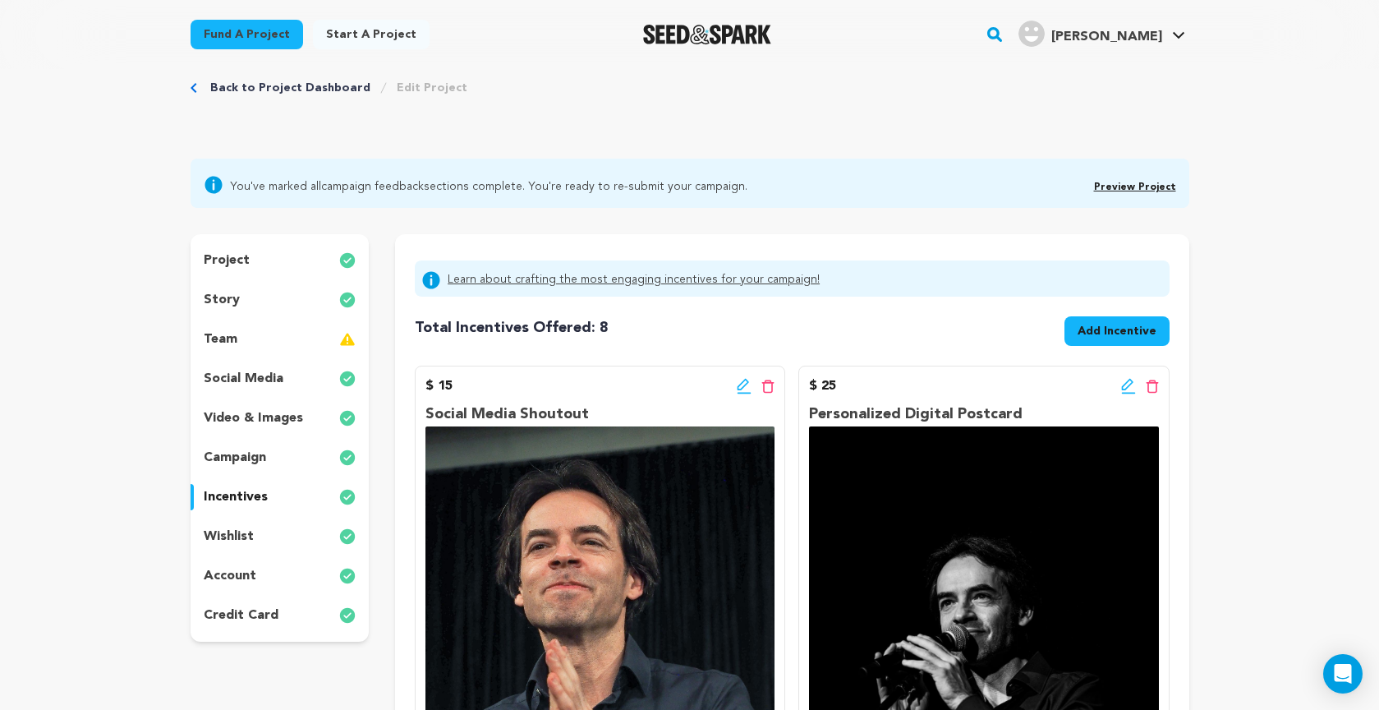
click at [595, 183] on span "You've marked all campaign feedback sections complete. You're ready to re-submi…" at bounding box center [489, 185] width 518 height 20
click at [263, 455] on p "campaign" at bounding box center [235, 458] width 62 height 20
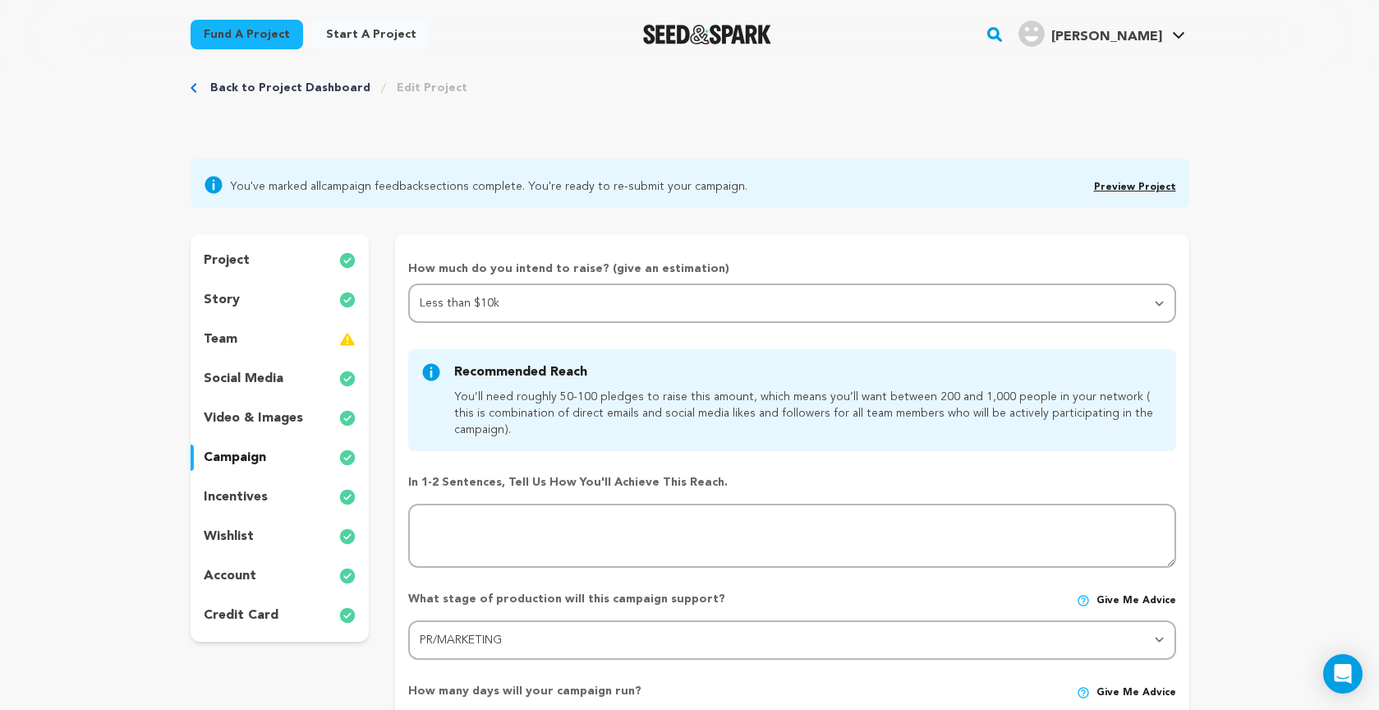
click at [280, 421] on p "video & images" at bounding box center [253, 418] width 99 height 20
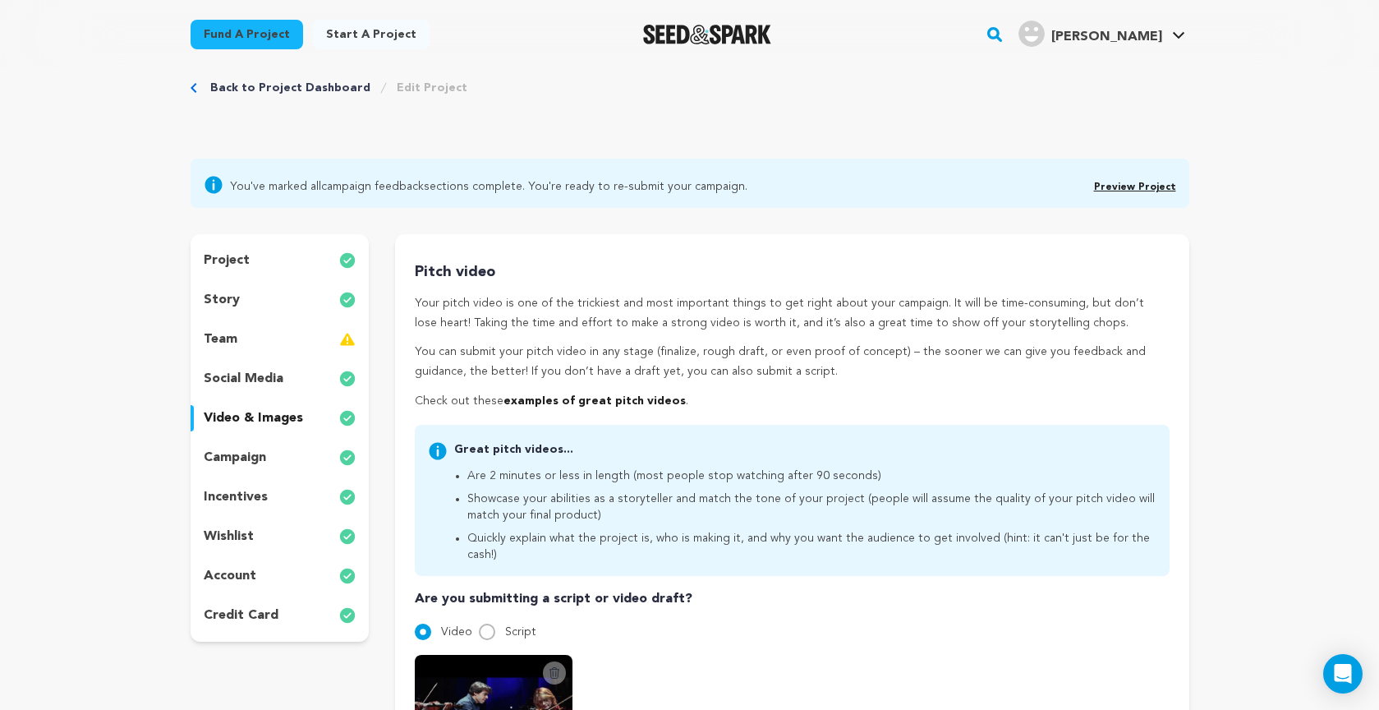
click at [278, 374] on p "social media" at bounding box center [244, 379] width 80 height 20
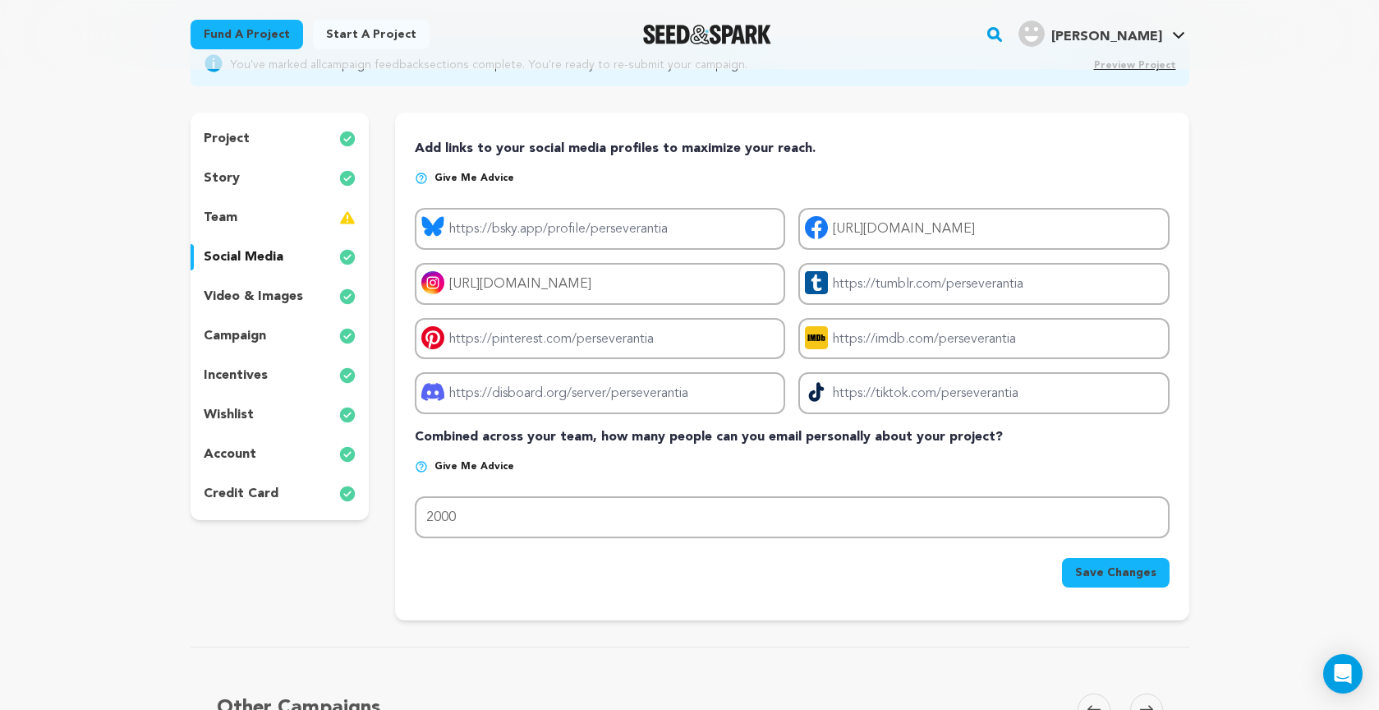
scroll to position [145, 0]
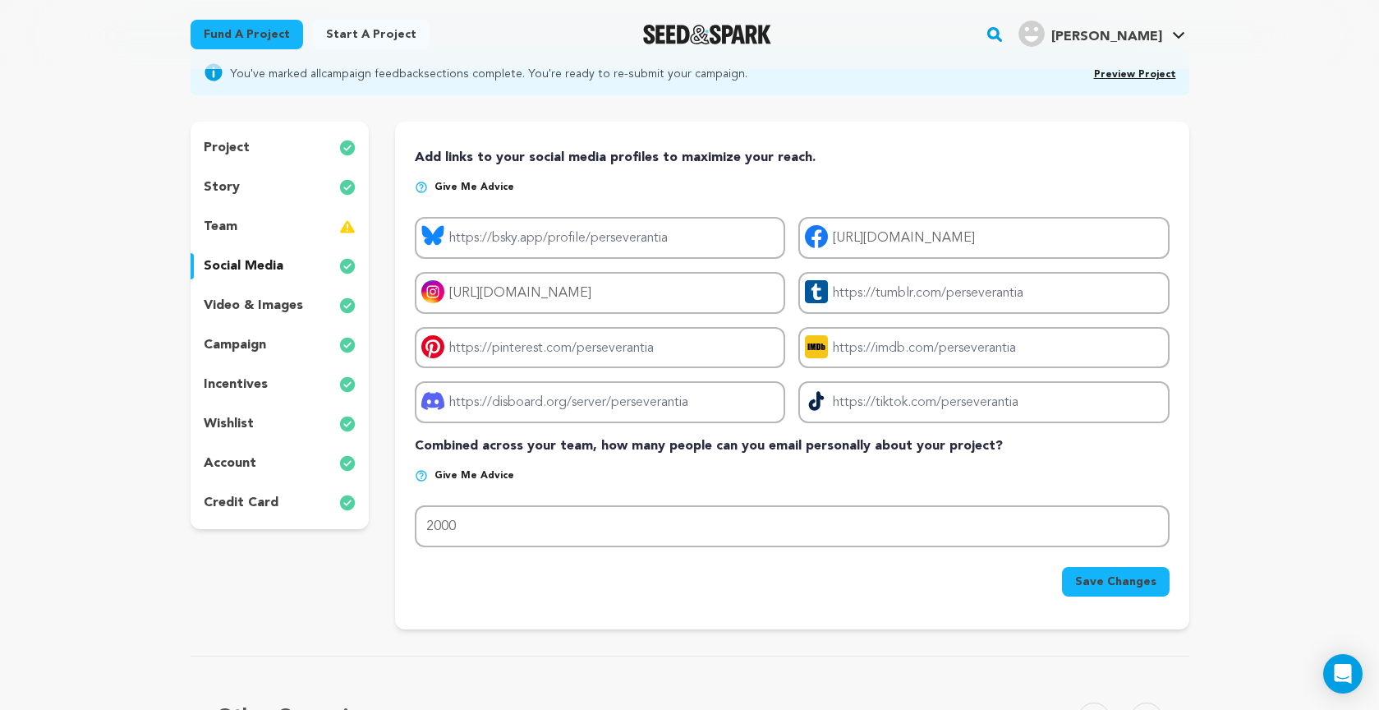
click at [231, 223] on p "team" at bounding box center [221, 227] width 34 height 20
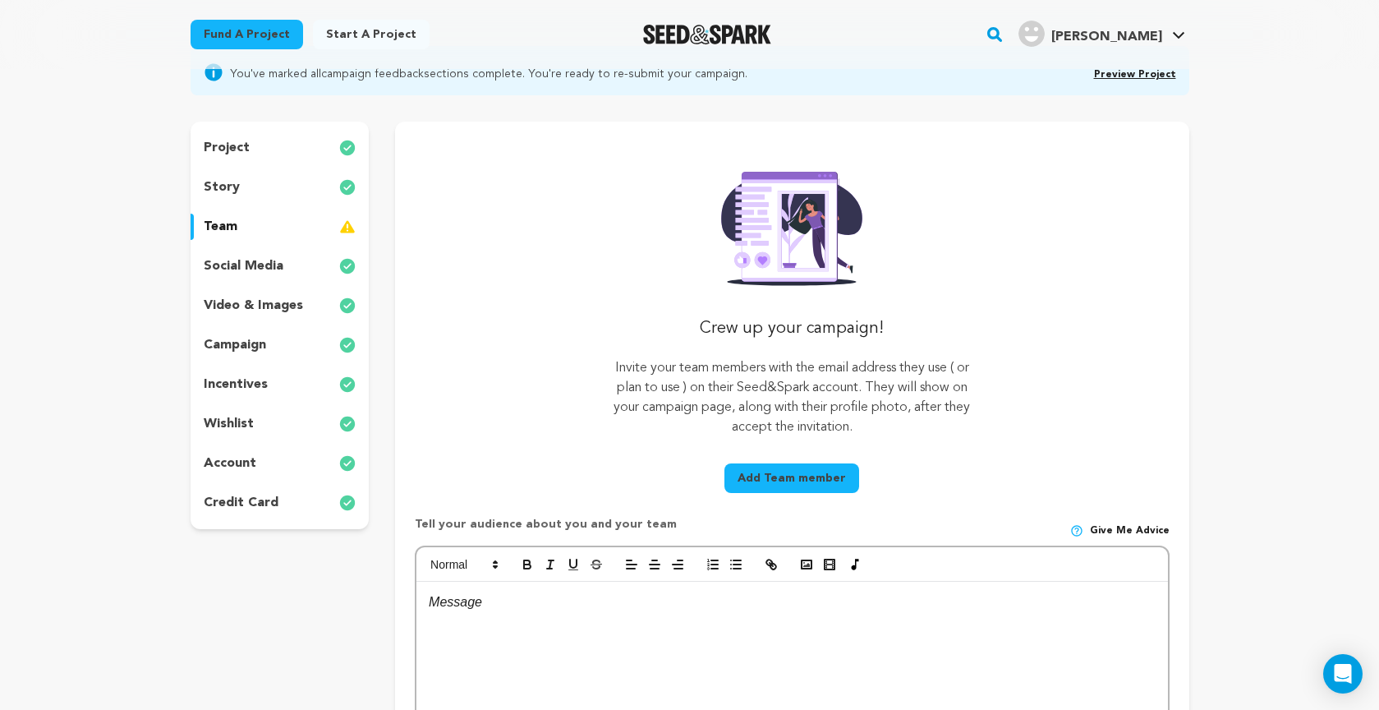
click at [234, 187] on p "story" at bounding box center [222, 187] width 36 height 20
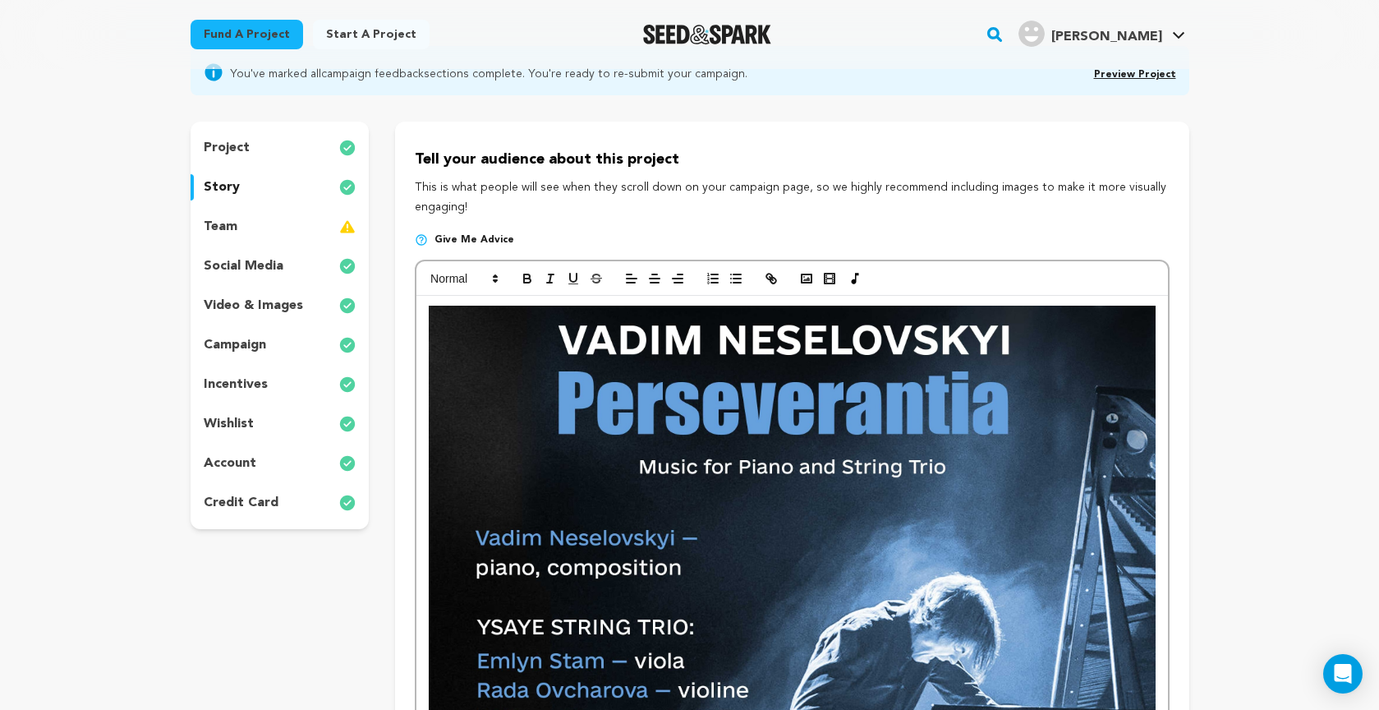
click at [235, 159] on div "project" at bounding box center [280, 148] width 179 height 26
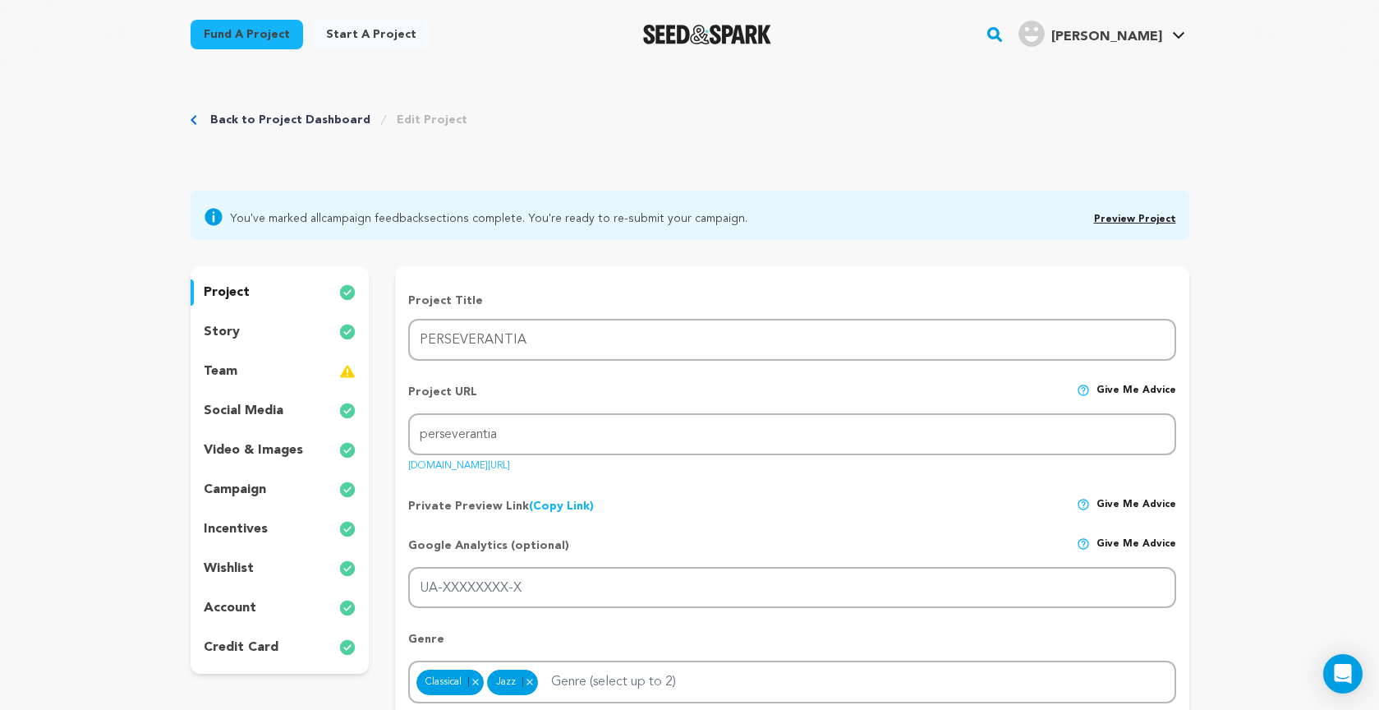
click at [211, 210] on icon at bounding box center [213, 217] width 17 height 17
click at [239, 117] on link "Back to Project Dashboard" at bounding box center [290, 120] width 160 height 16
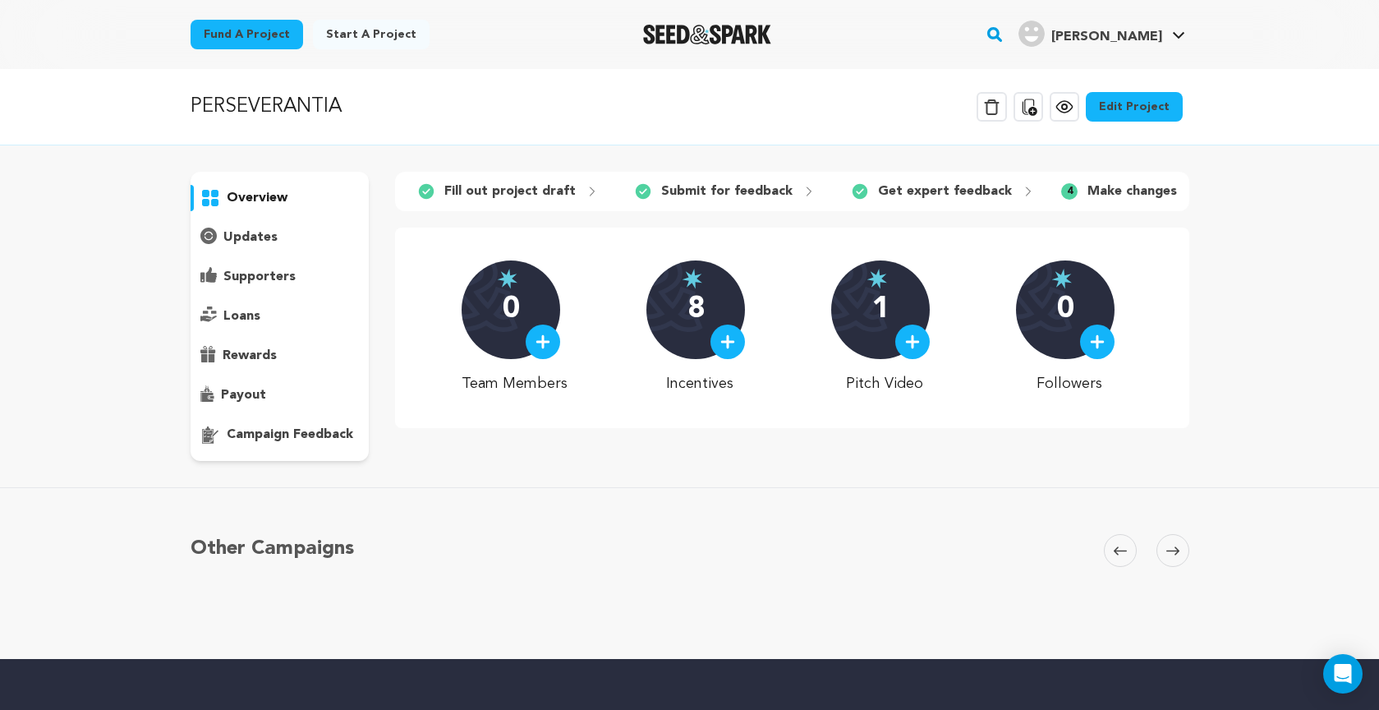
click at [283, 439] on p "campaign feedback" at bounding box center [290, 435] width 127 height 20
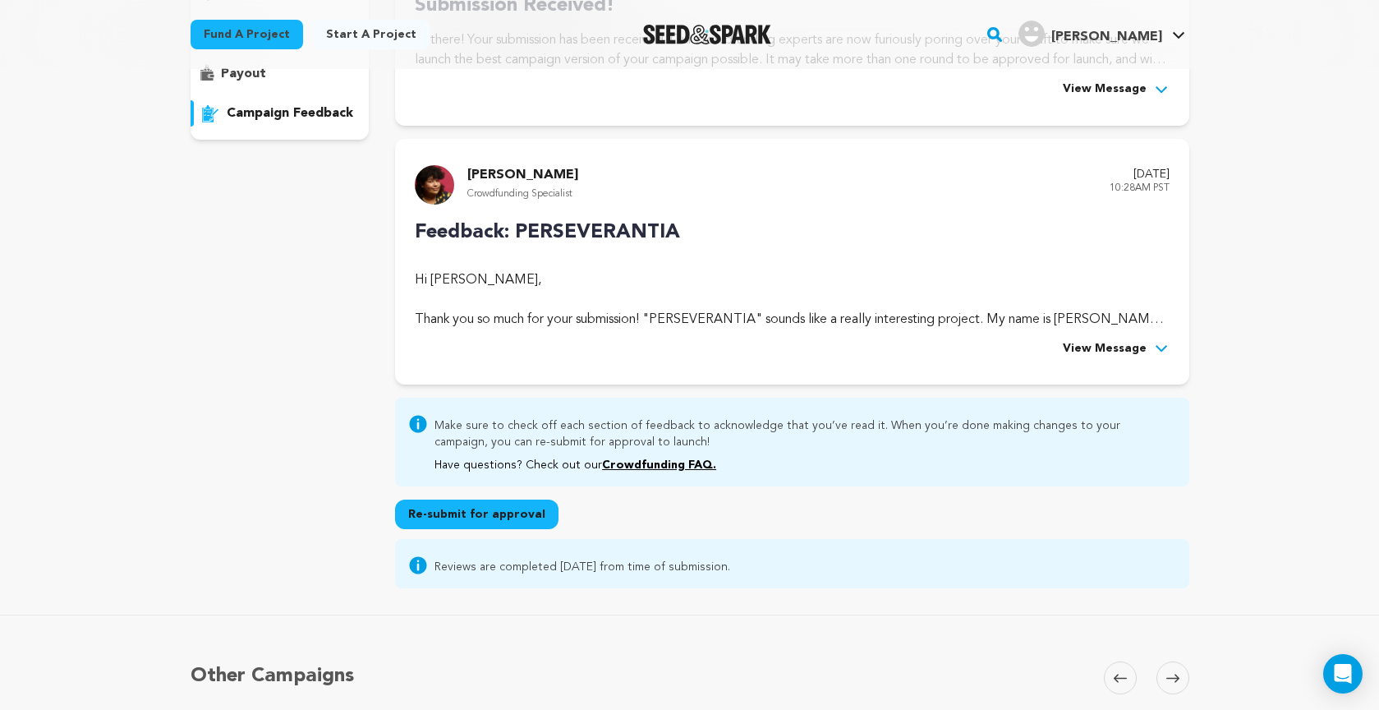
scroll to position [320, 0]
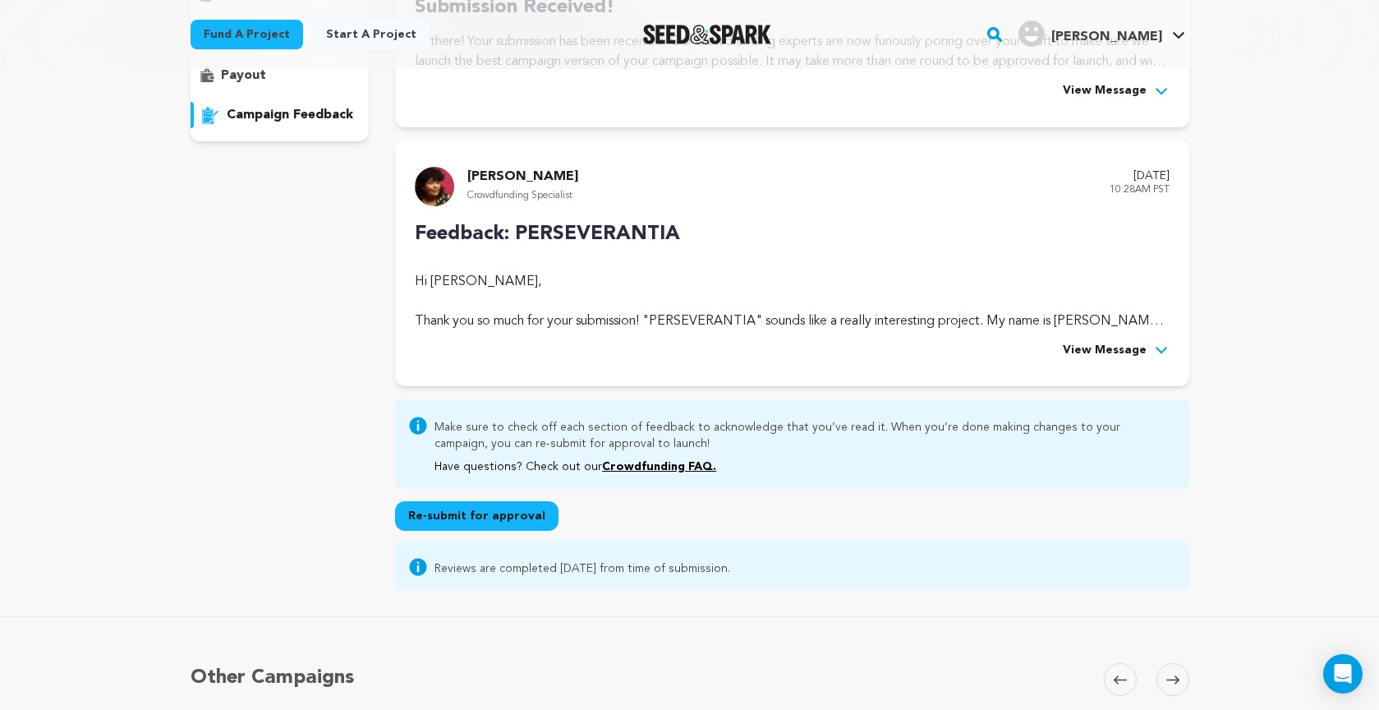
click at [1121, 348] on span "View Message" at bounding box center [1105, 351] width 84 height 20
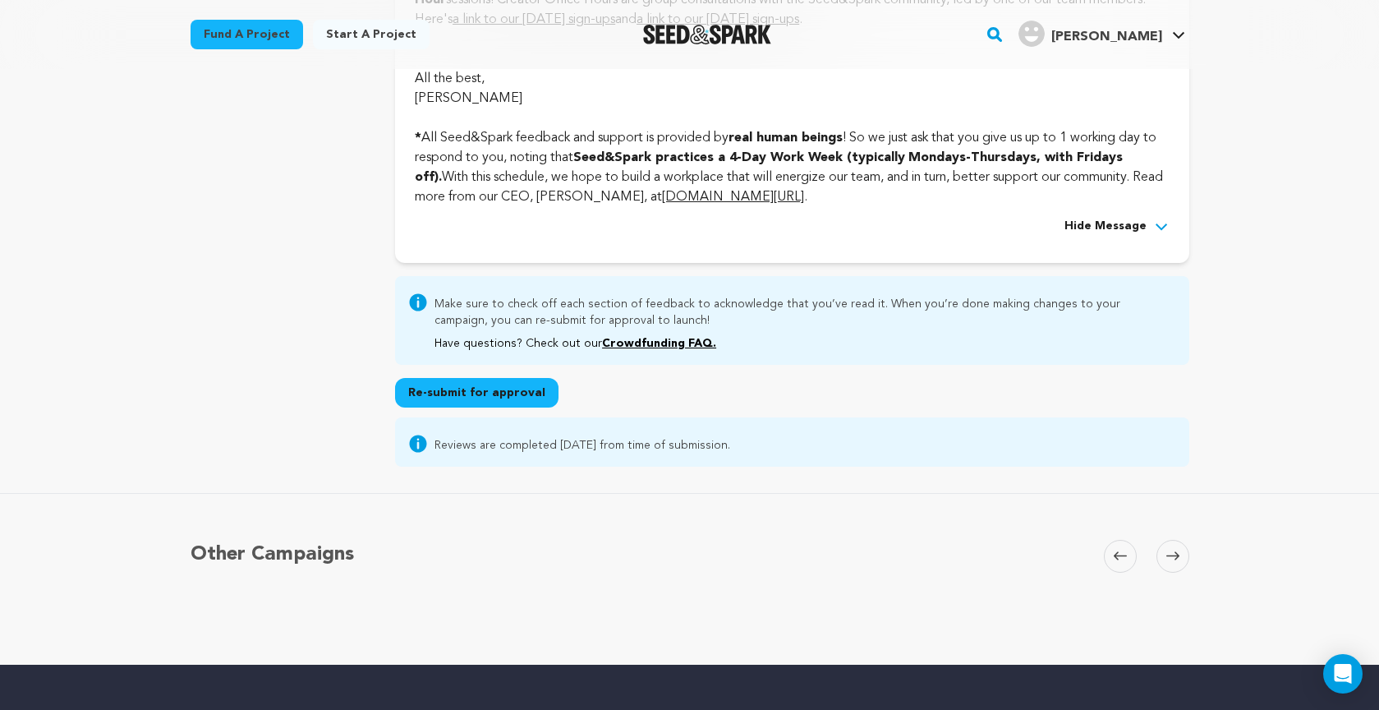
scroll to position [4321, 0]
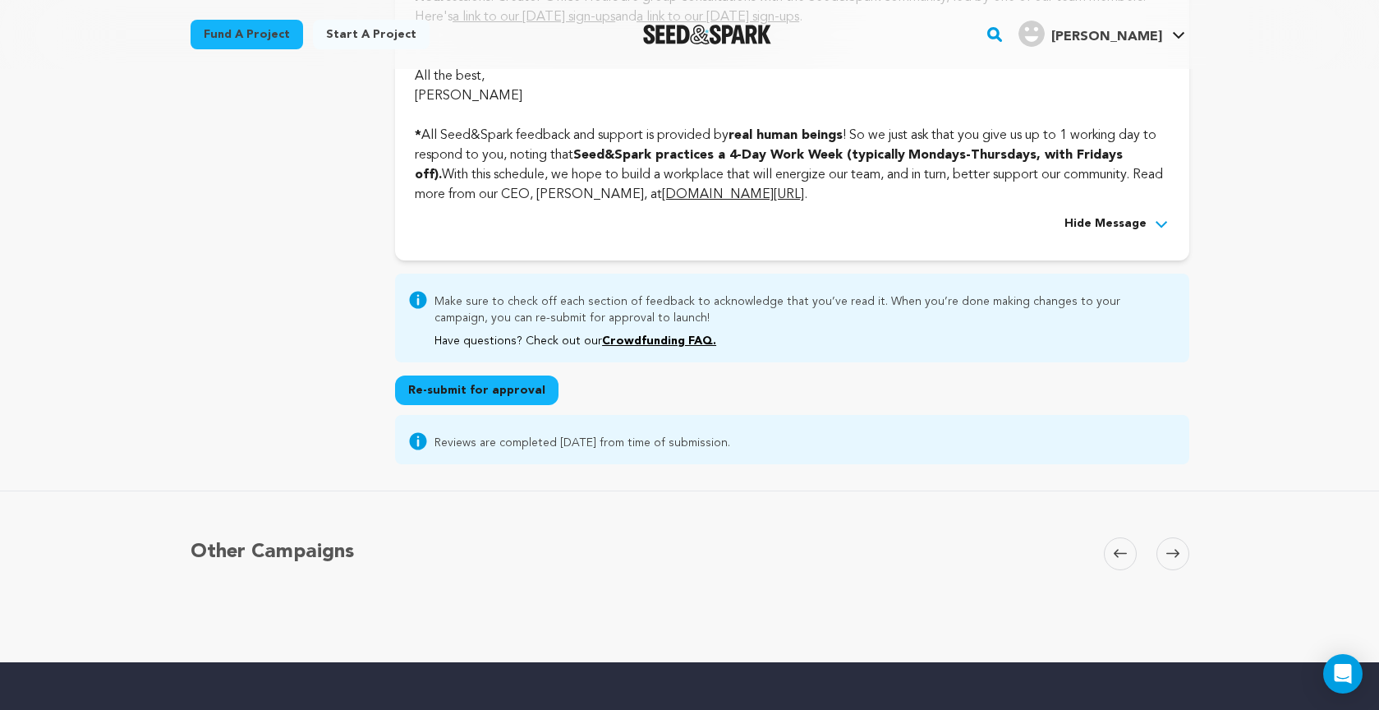
click at [465, 405] on button "Re-submit for approval" at bounding box center [476, 390] width 163 height 30
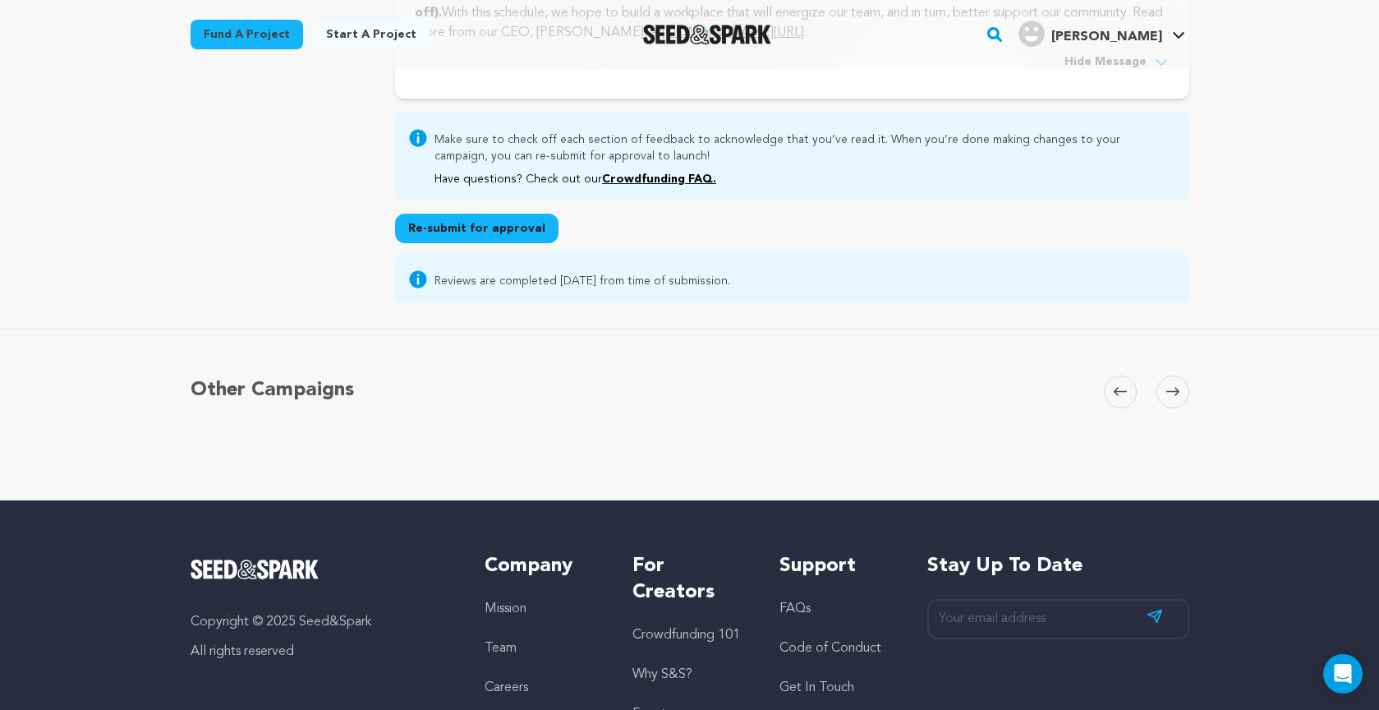
scroll to position [4481, 0]
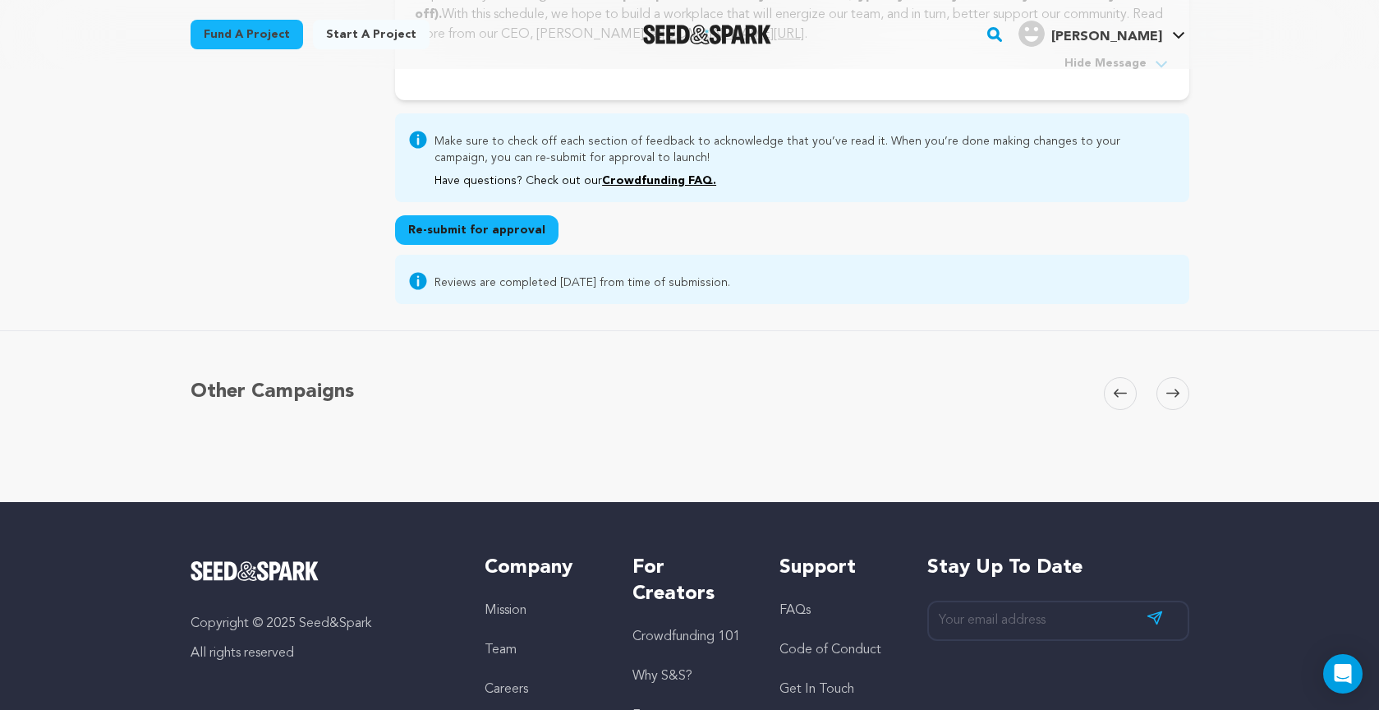
click at [483, 245] on button "Re-submit for approval" at bounding box center [476, 230] width 163 height 30
click at [472, 245] on button "Re-submit for approval" at bounding box center [476, 230] width 163 height 30
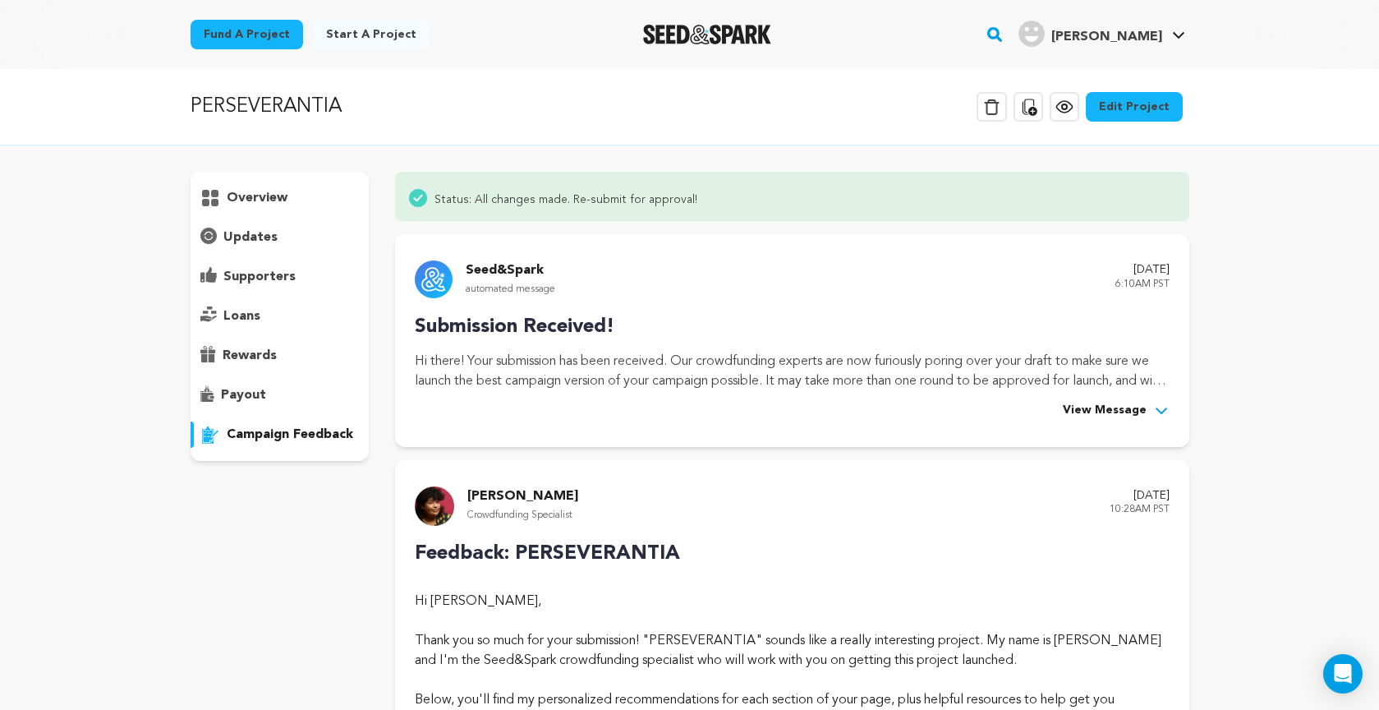
scroll to position [0, 0]
click at [246, 199] on p "overview" at bounding box center [257, 198] width 61 height 20
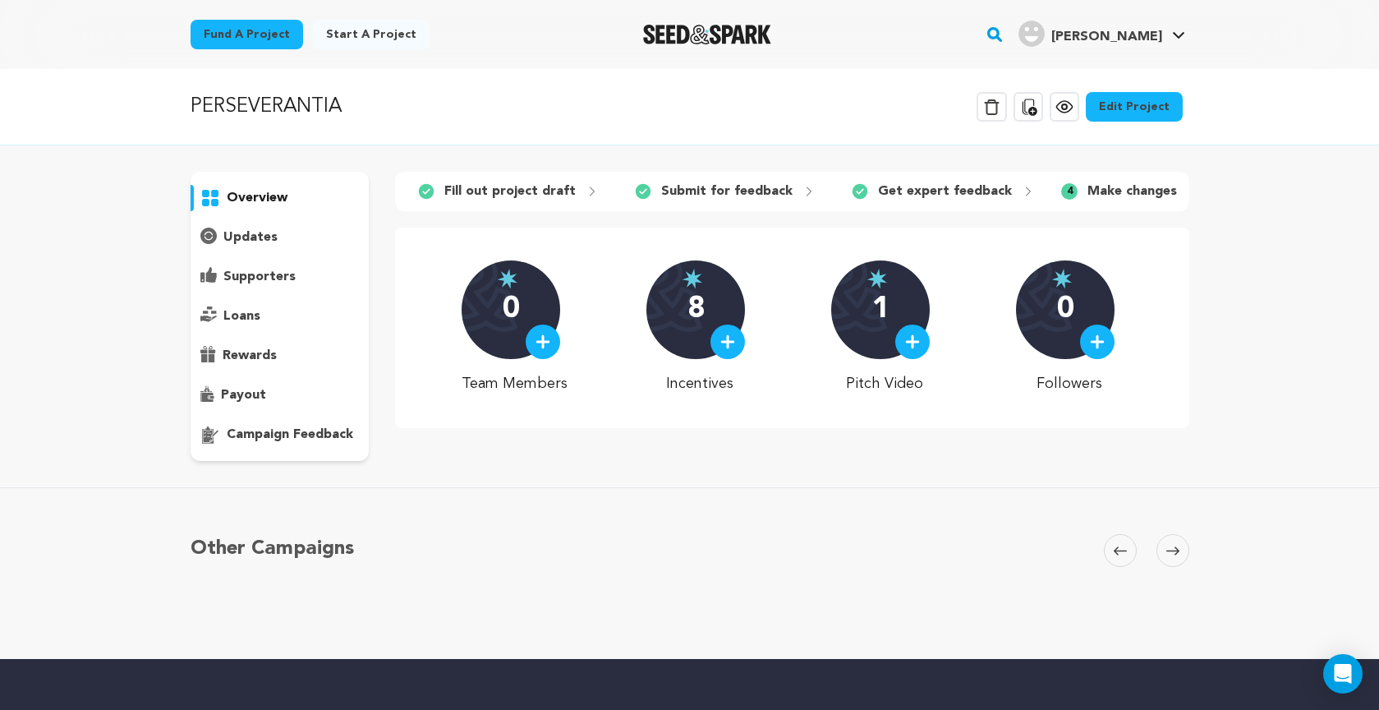
click at [306, 434] on p "campaign feedback" at bounding box center [290, 435] width 127 height 20
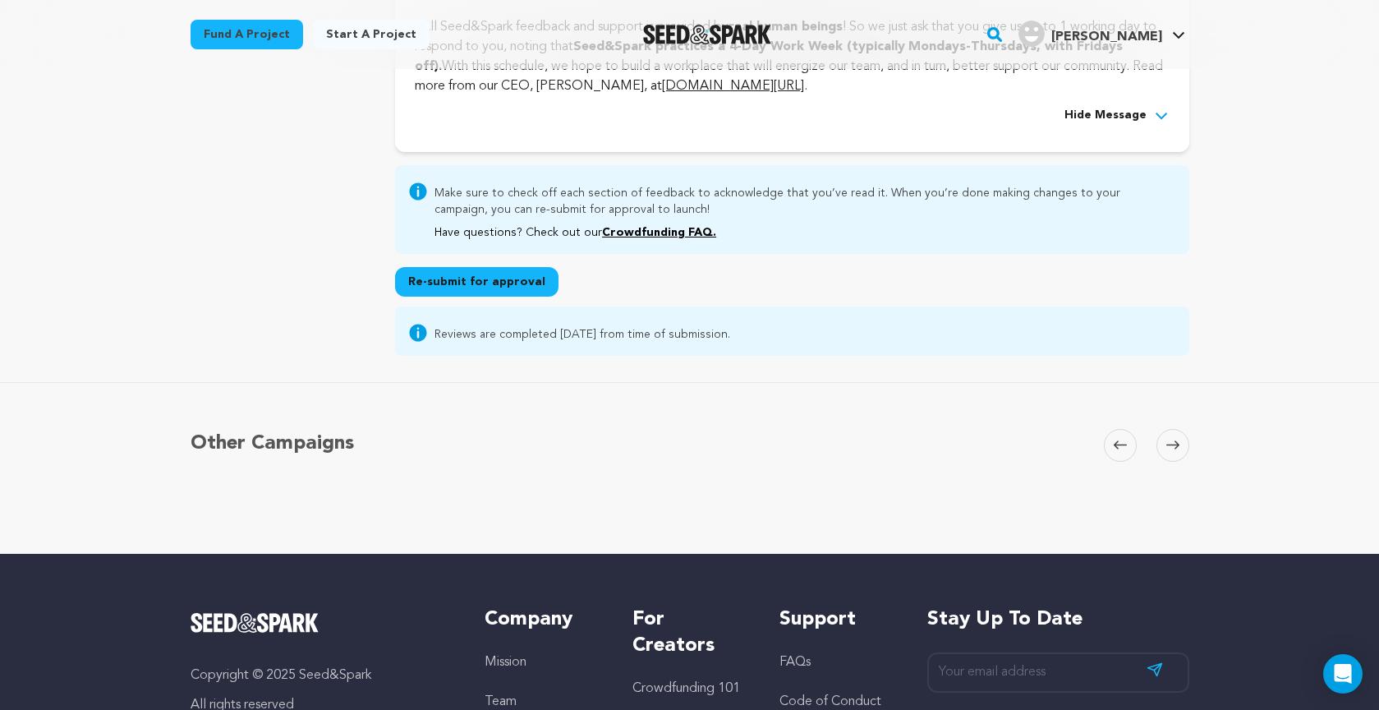
scroll to position [4381, 0]
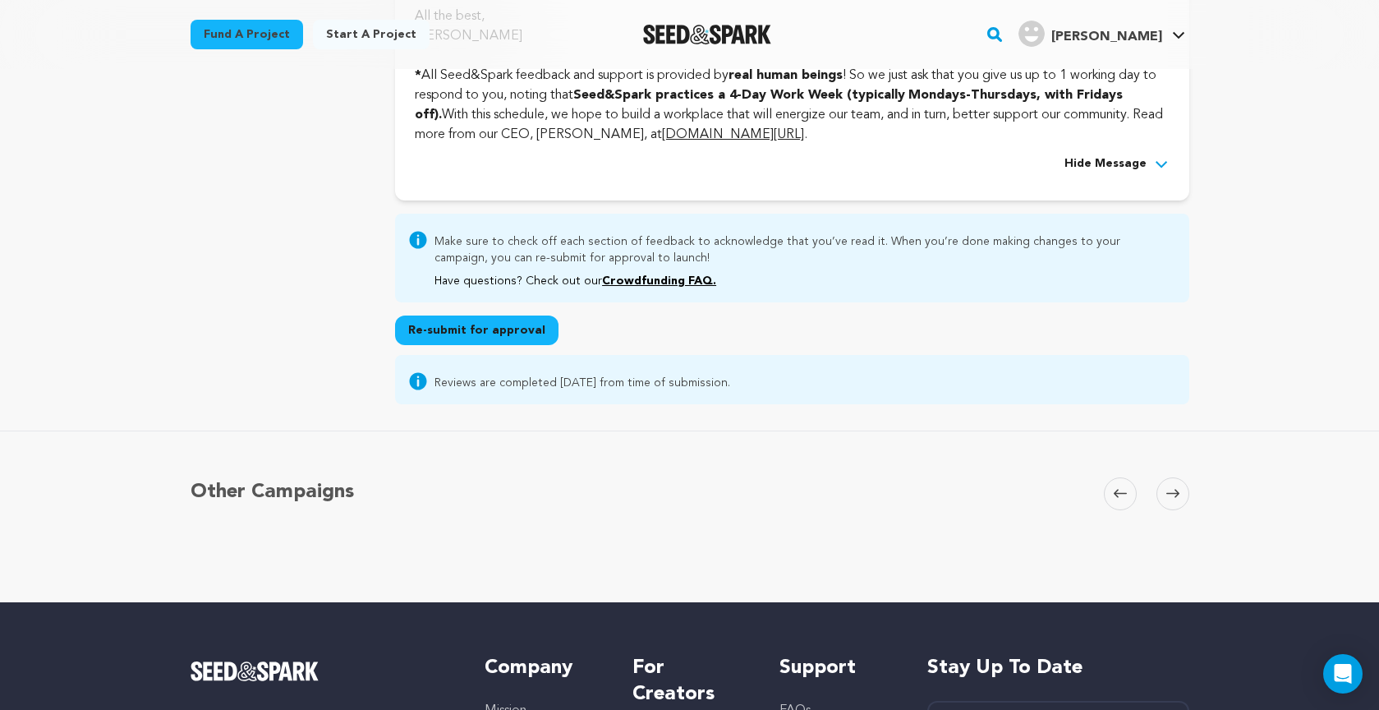
click at [471, 345] on button "Re-submit for approval" at bounding box center [476, 330] width 163 height 30
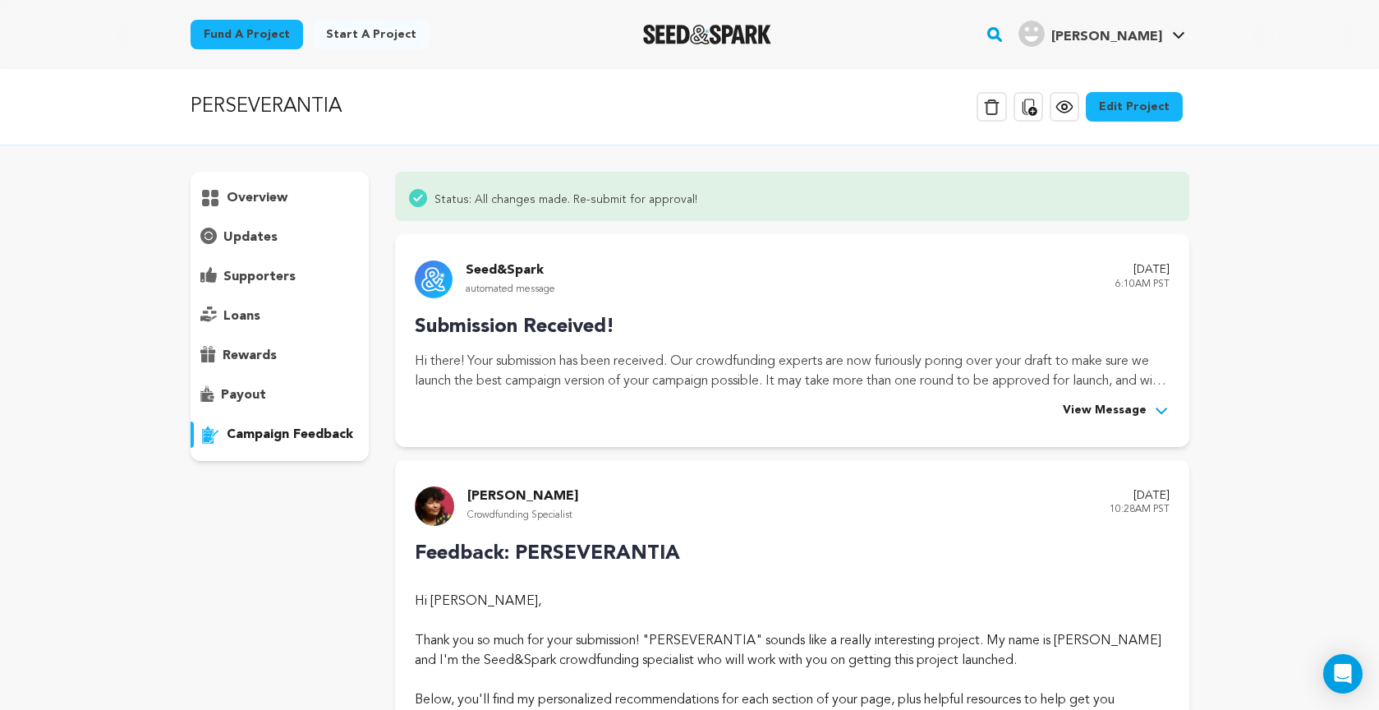
scroll to position [0, 0]
click at [244, 394] on p "payout" at bounding box center [243, 395] width 45 height 20
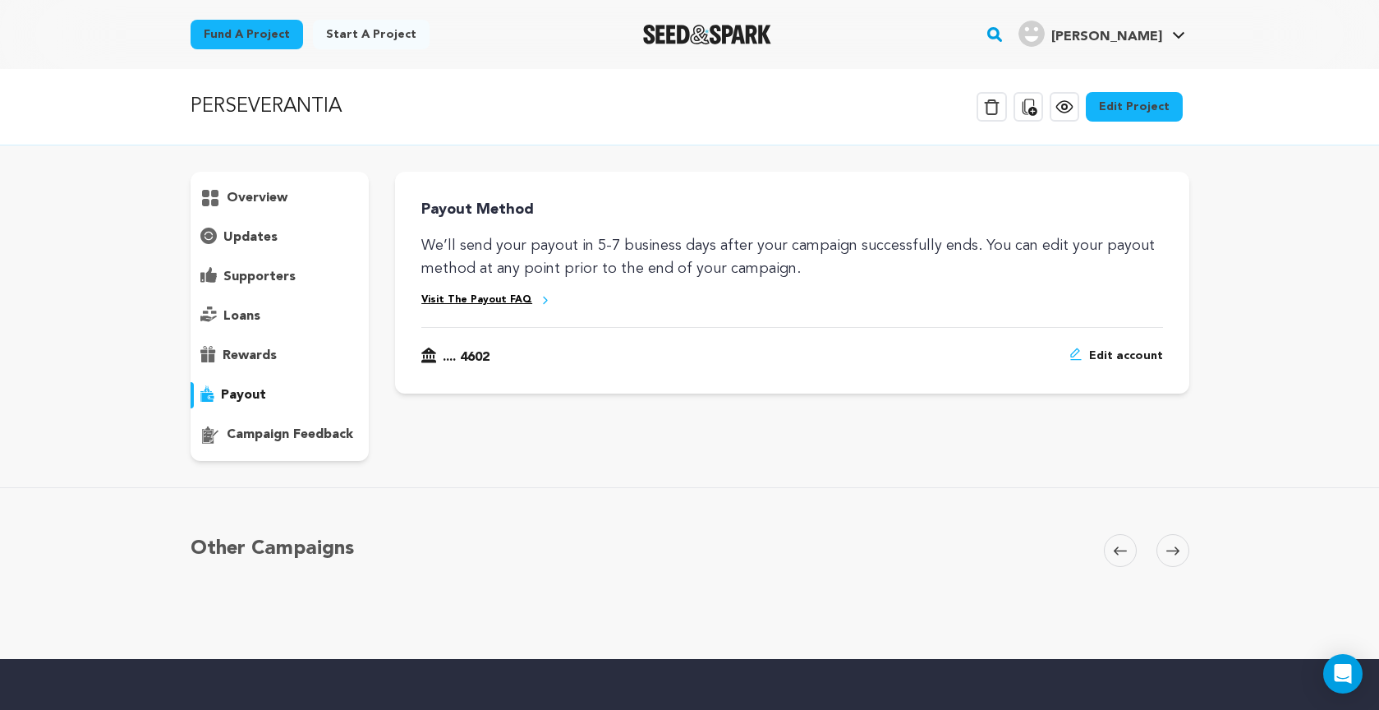
click at [247, 357] on p "rewards" at bounding box center [250, 356] width 54 height 20
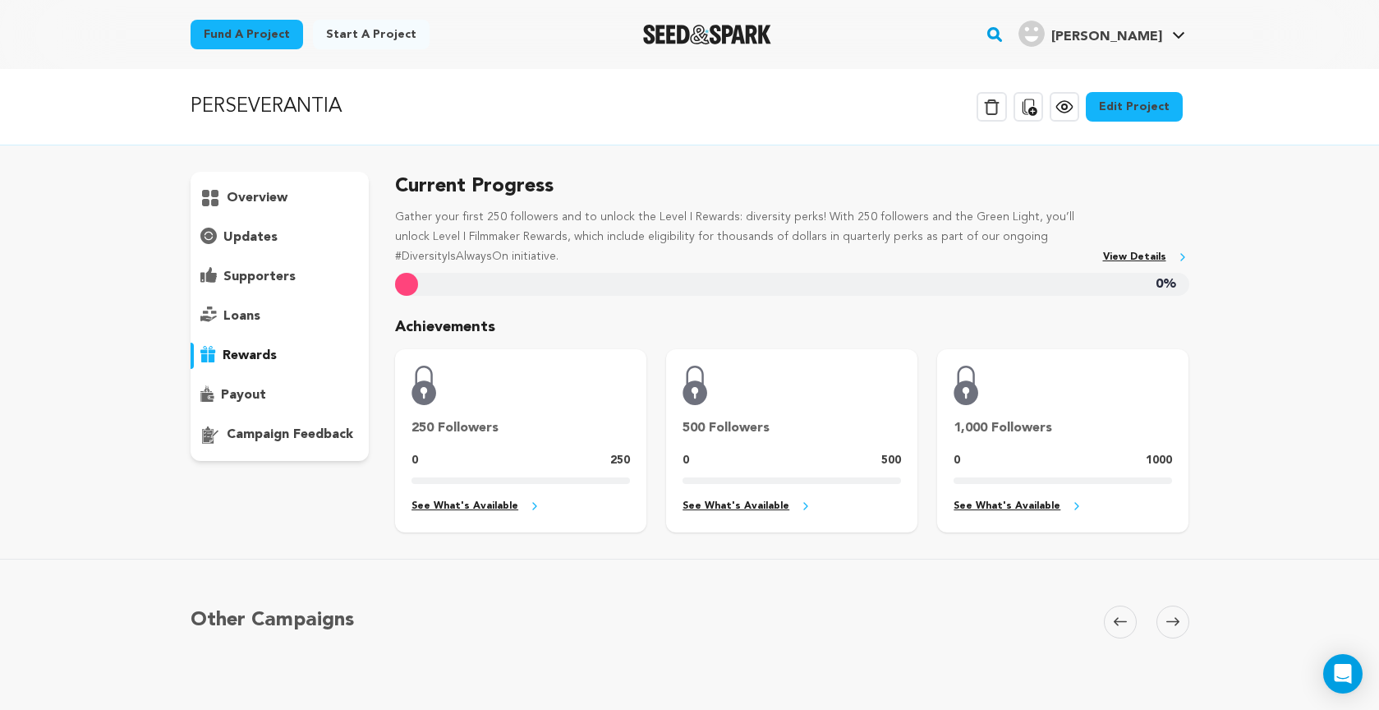
click at [232, 313] on p "loans" at bounding box center [241, 316] width 37 height 20
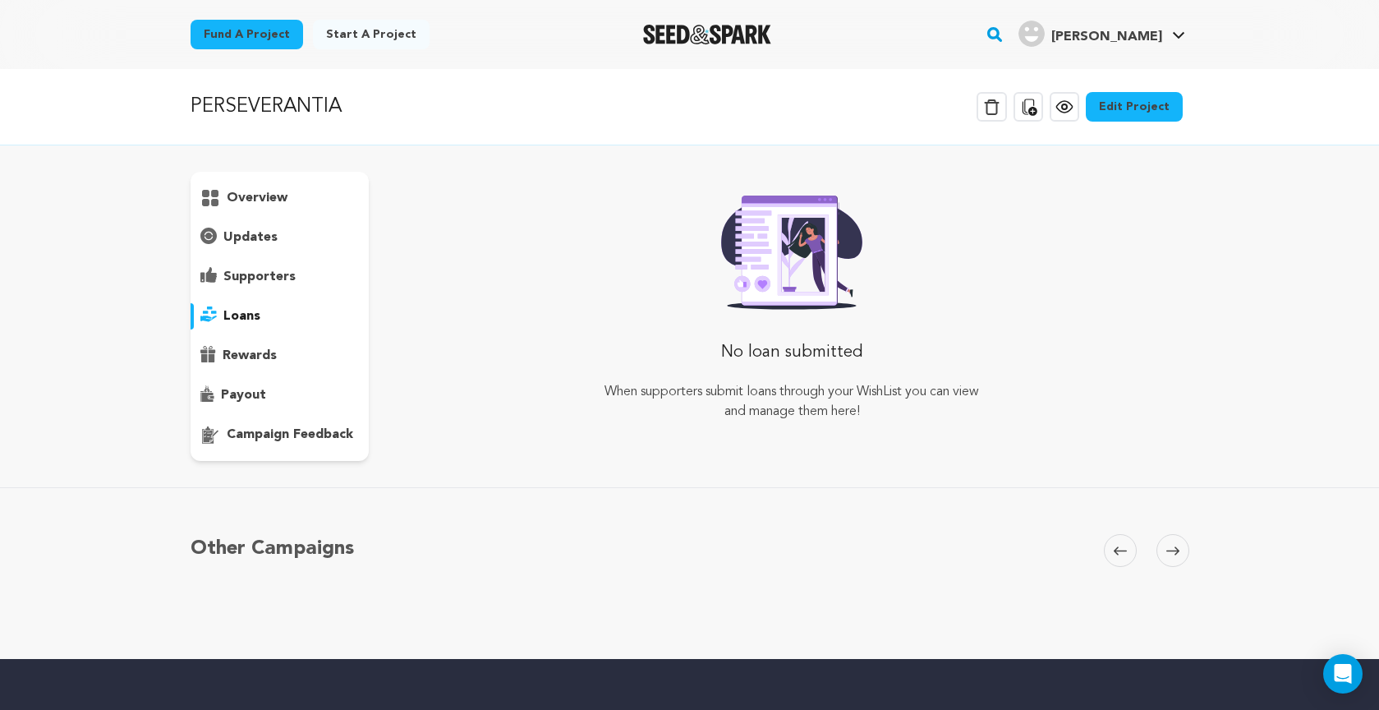
click at [251, 277] on p "supporters" at bounding box center [259, 277] width 72 height 20
click at [246, 224] on div "overview" at bounding box center [280, 316] width 179 height 289
click at [242, 230] on p "updates" at bounding box center [250, 238] width 54 height 20
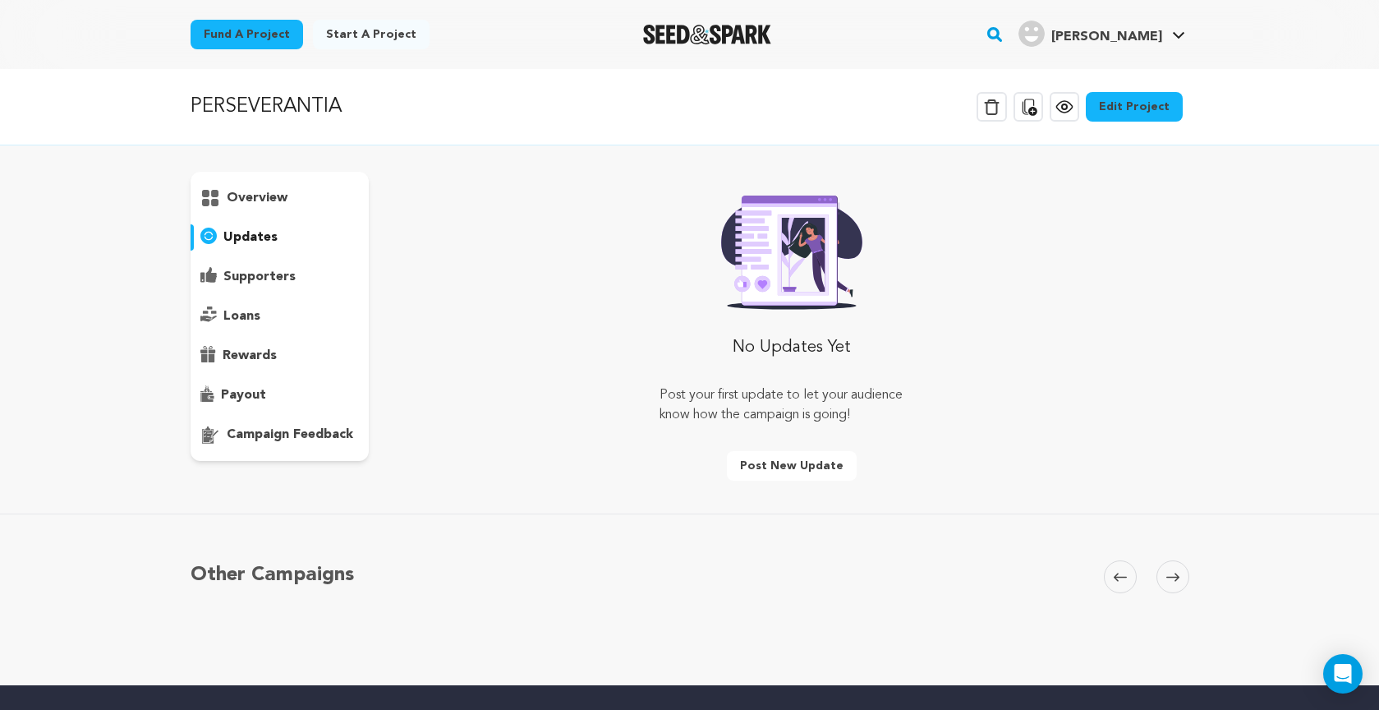
click at [241, 196] on p "overview" at bounding box center [257, 198] width 61 height 20
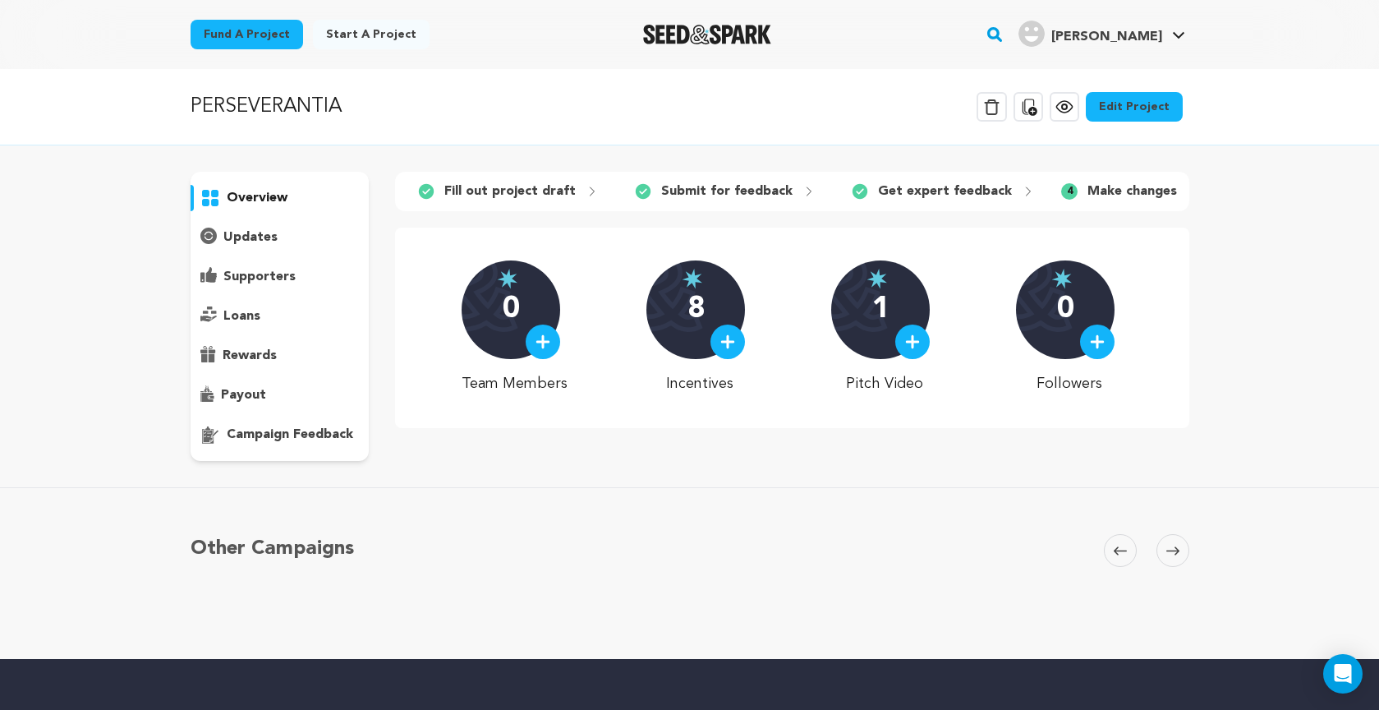
drag, startPoint x: 478, startPoint y: 191, endPoint x: 610, endPoint y: 175, distance: 133.2
click at [478, 191] on p "Fill out project draft" at bounding box center [509, 192] width 131 height 20
click at [707, 187] on p "Submit for feedback" at bounding box center [726, 192] width 131 height 20
drag, startPoint x: 958, startPoint y: 193, endPoint x: 1047, endPoint y: 186, distance: 89.0
click at [958, 193] on p "Get expert feedback" at bounding box center [945, 192] width 134 height 20
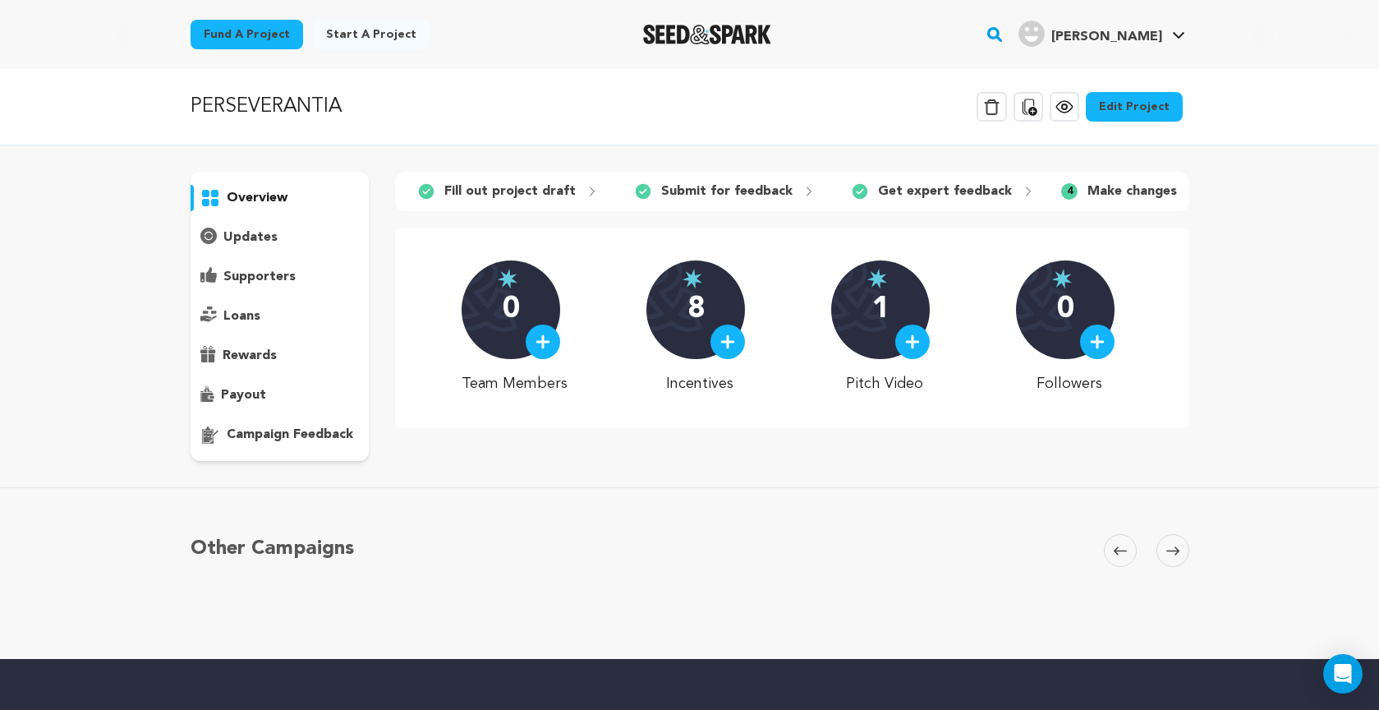
click at [1126, 191] on p "Make changes" at bounding box center [1133, 192] width 90 height 20
click at [1174, 555] on icon at bounding box center [1173, 551] width 13 height 12
click at [1066, 105] on icon at bounding box center [1065, 107] width 20 height 20
